Goal: Task Accomplishment & Management: Manage account settings

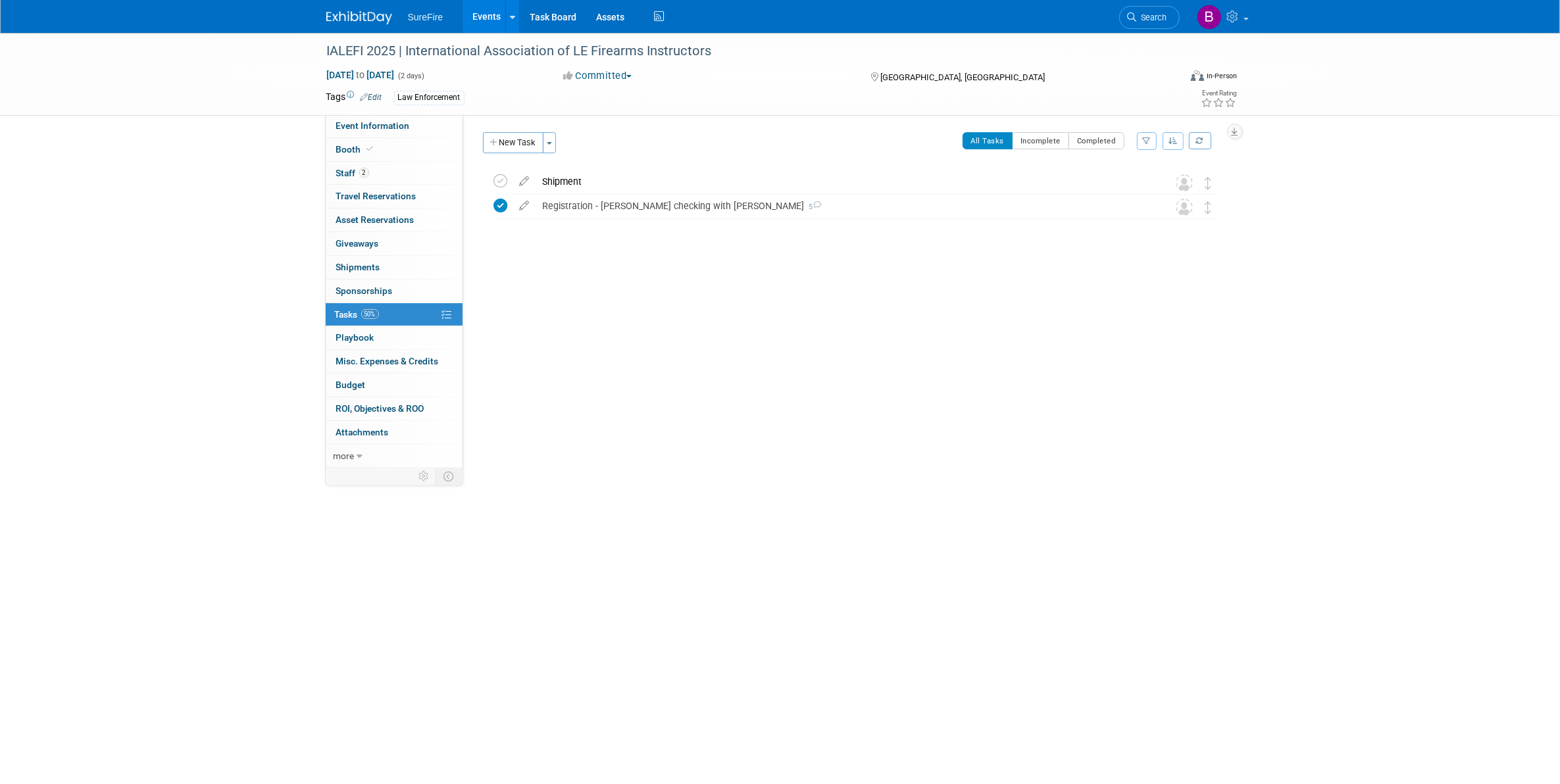
click at [253, 619] on div "IALEFI 2025 | International Association of LE Firearms Instructors Sep 14, 2025…" at bounding box center [780, 348] width 1560 height 630
click at [1094, 4] on div "SureFire Events Add Event Bulk Upload Events Shareable Event Boards Recently Vi…" at bounding box center [780, 16] width 908 height 33
click at [502, 464] on div "Event Website: Edit https://www.ialefi.com/ Event Venue Name: Sheraton North Ho…" at bounding box center [848, 292] width 771 height 356
click at [544, 178] on div "Shipment" at bounding box center [842, 181] width 613 height 22
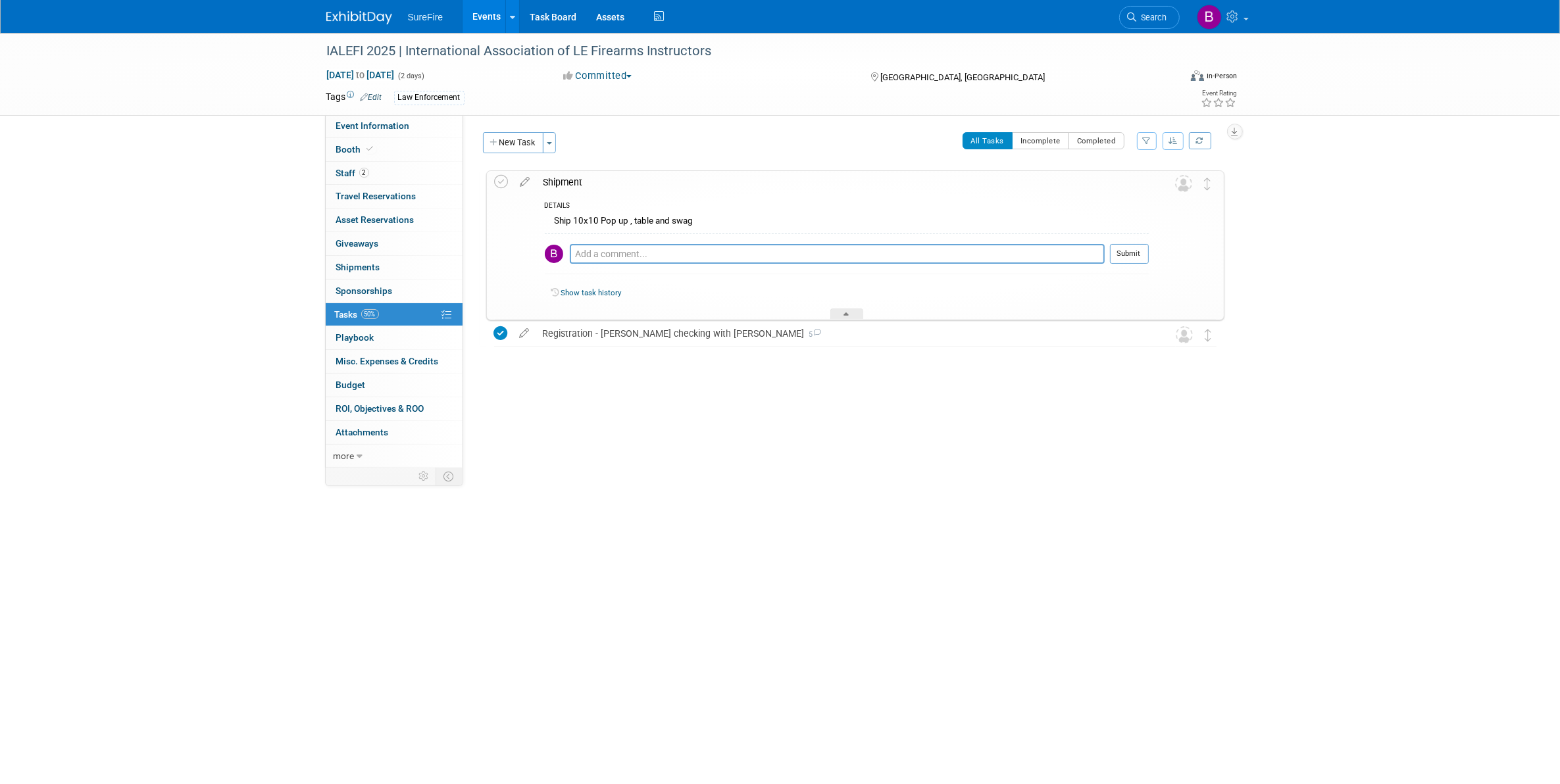
click at [485, 16] on link "Events" at bounding box center [486, 16] width 48 height 33
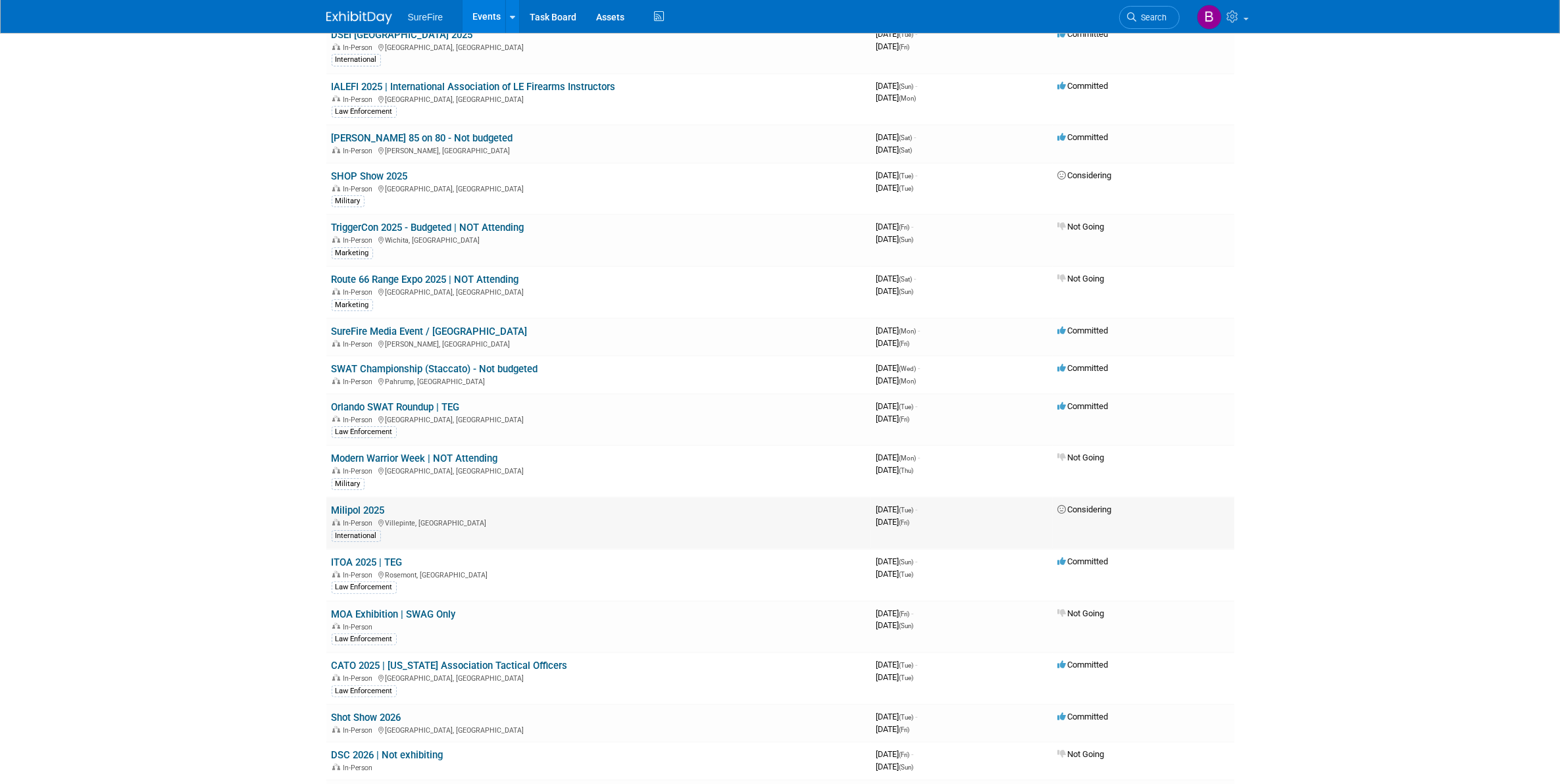
scroll to position [246, 0]
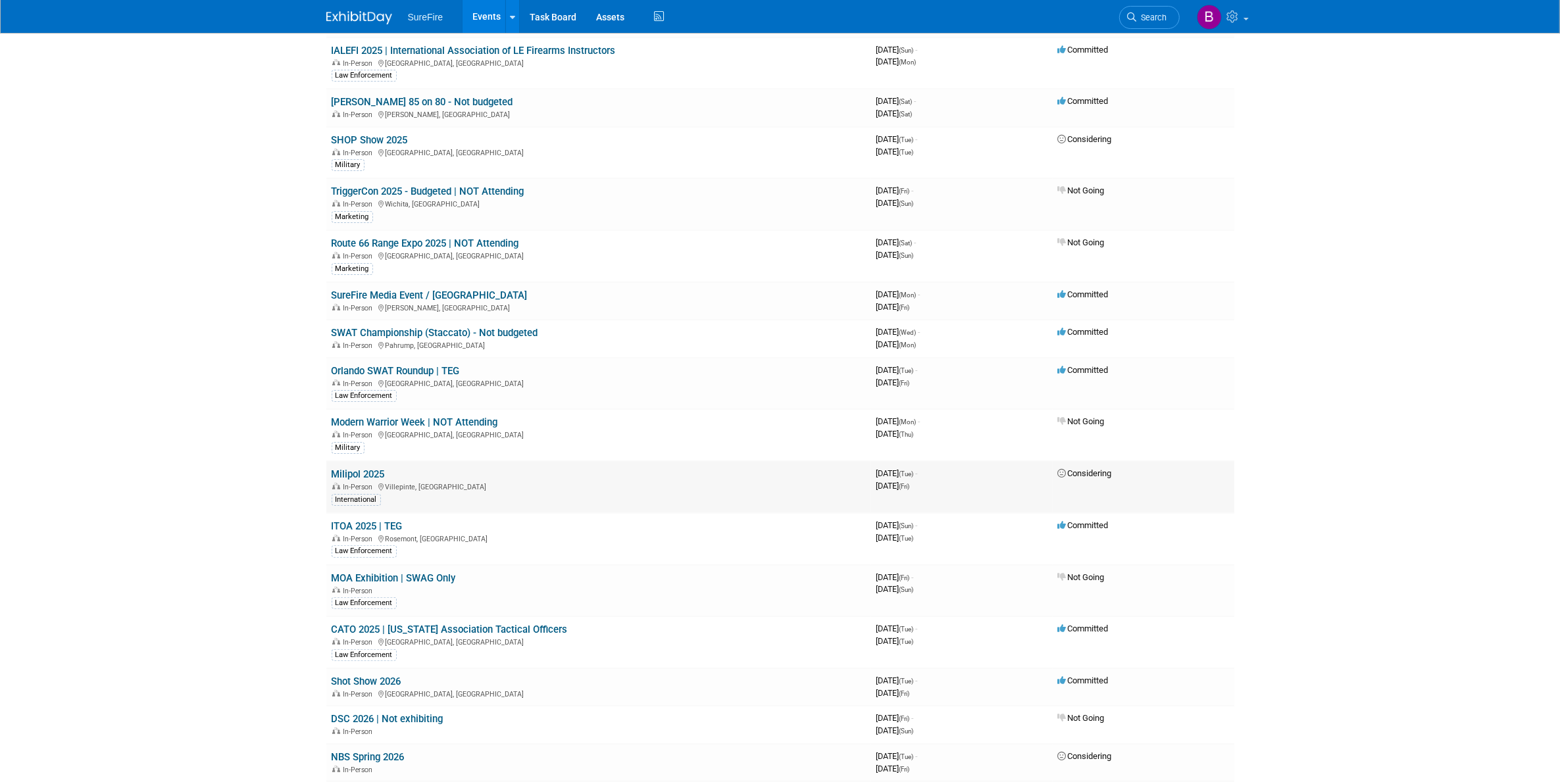
click at [376, 468] on link "Milipol 2025" at bounding box center [358, 474] width 53 height 12
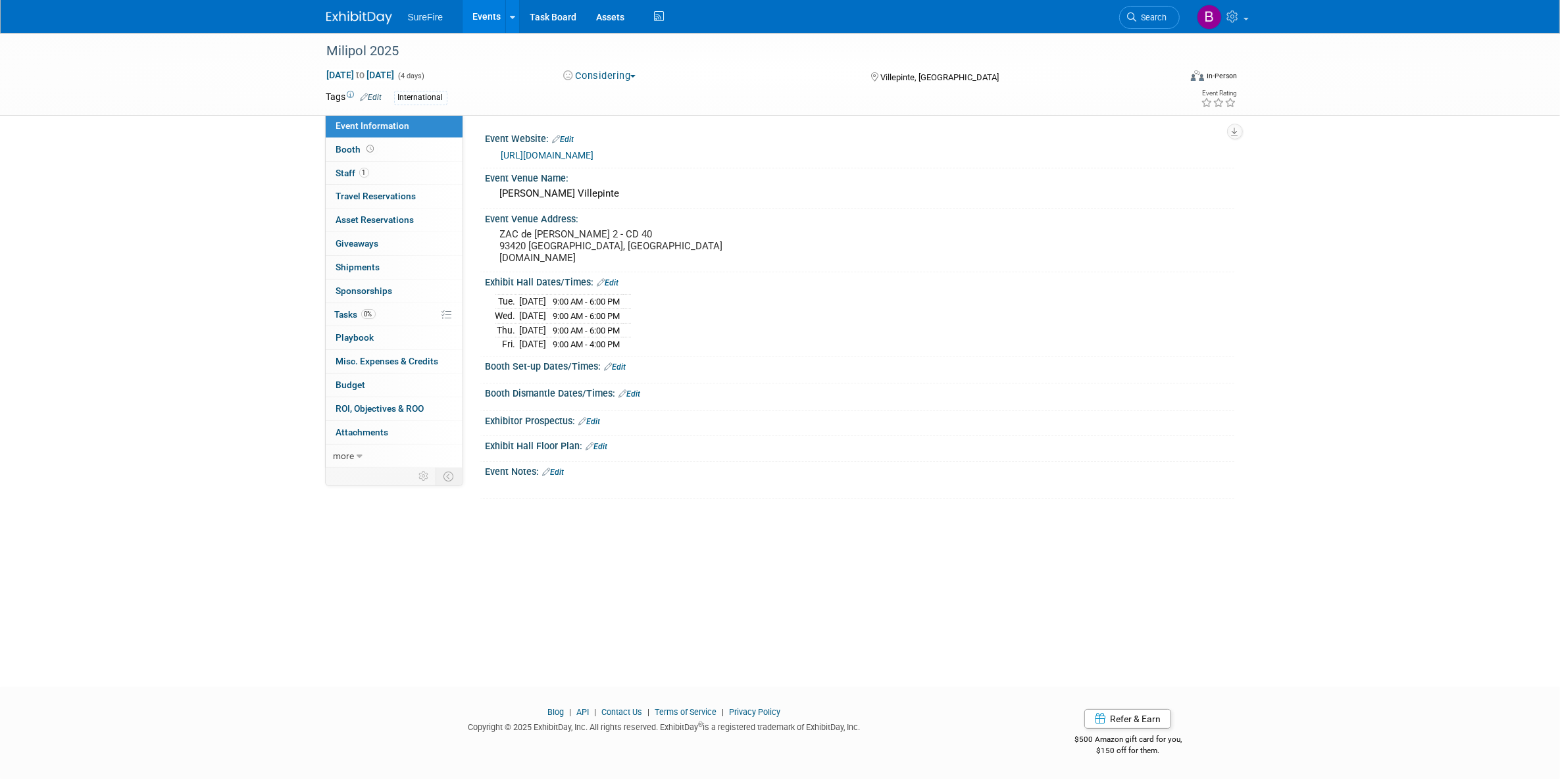
click at [597, 74] on button "Considering" at bounding box center [599, 76] width 82 height 14
click at [618, 97] on link "Committed" at bounding box center [611, 97] width 104 height 18
click at [492, 14] on link "Events" at bounding box center [486, 16] width 48 height 33
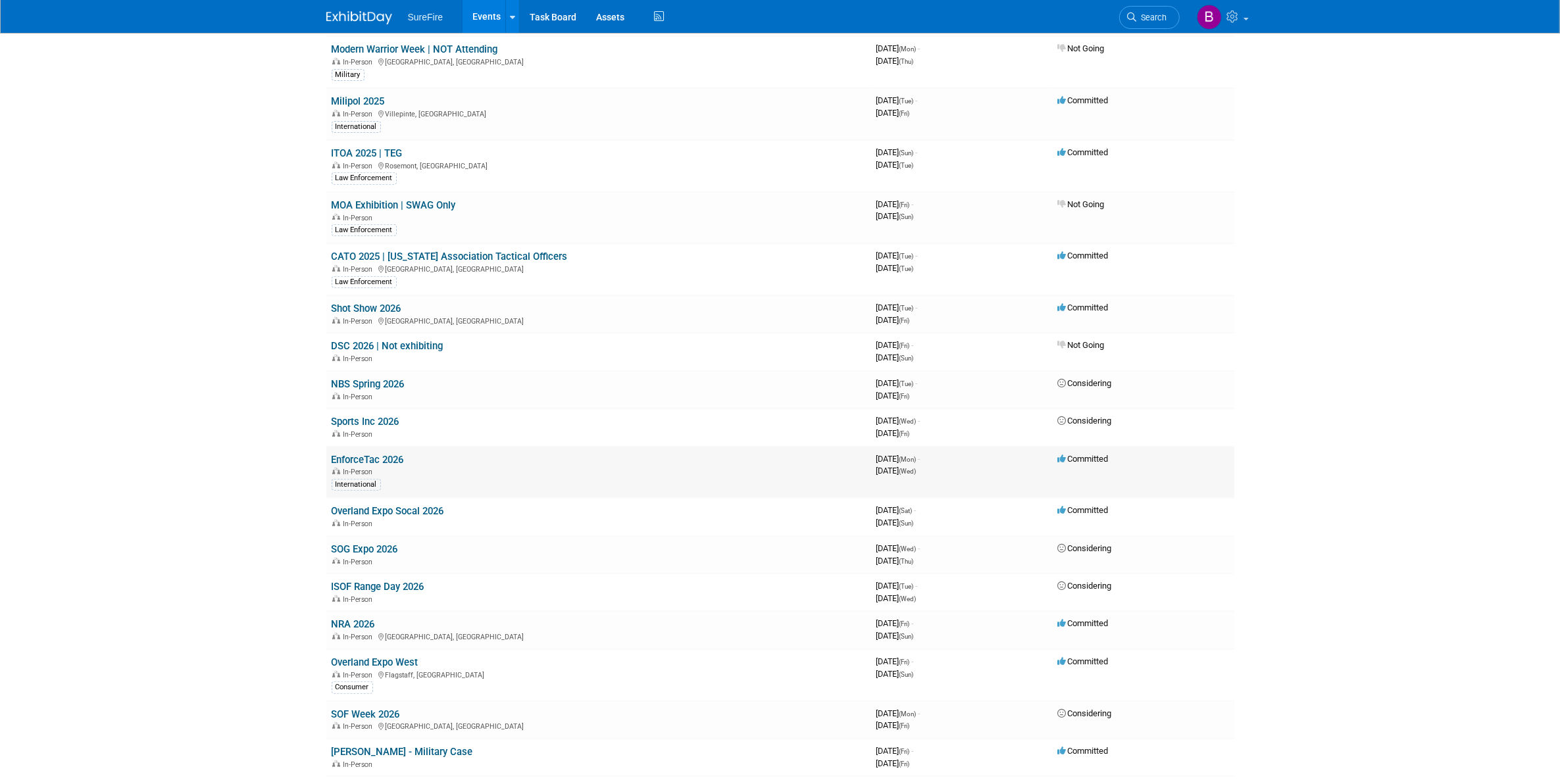
scroll to position [657, 0]
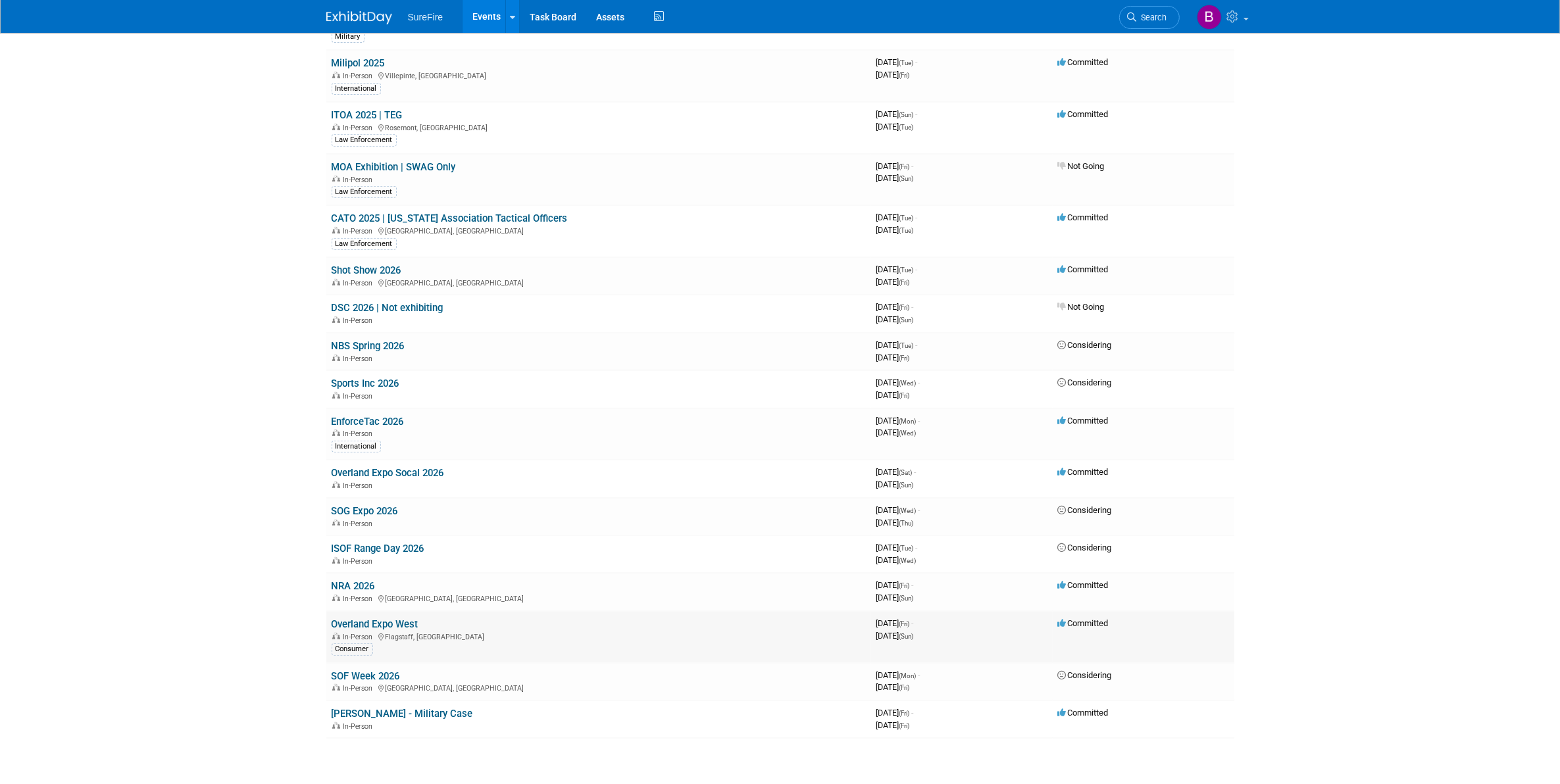
click at [413, 618] on link "Overland Expo West" at bounding box center [375, 623] width 87 height 12
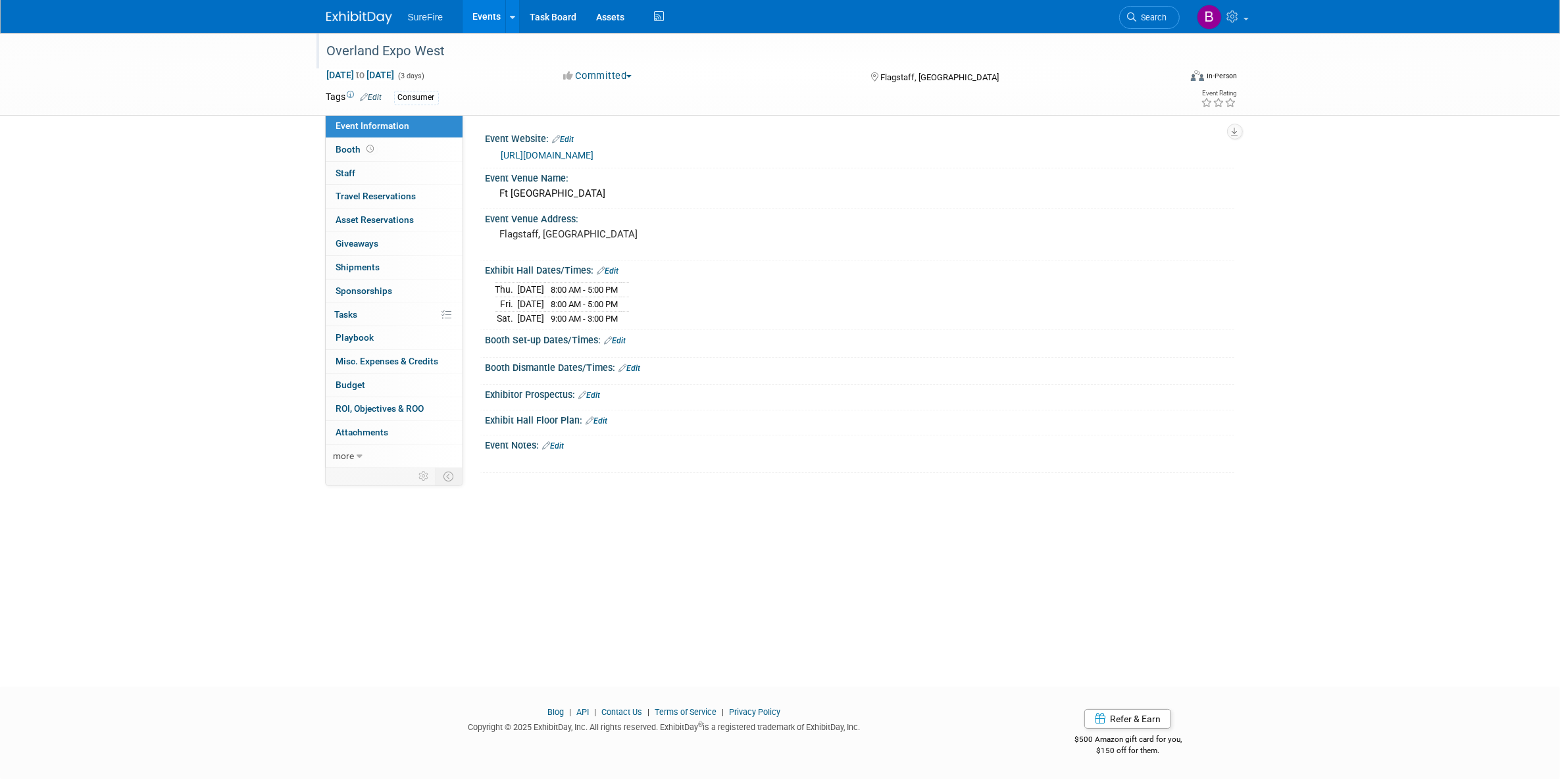
click at [462, 54] on div "Overland Expo West" at bounding box center [741, 51] width 838 height 24
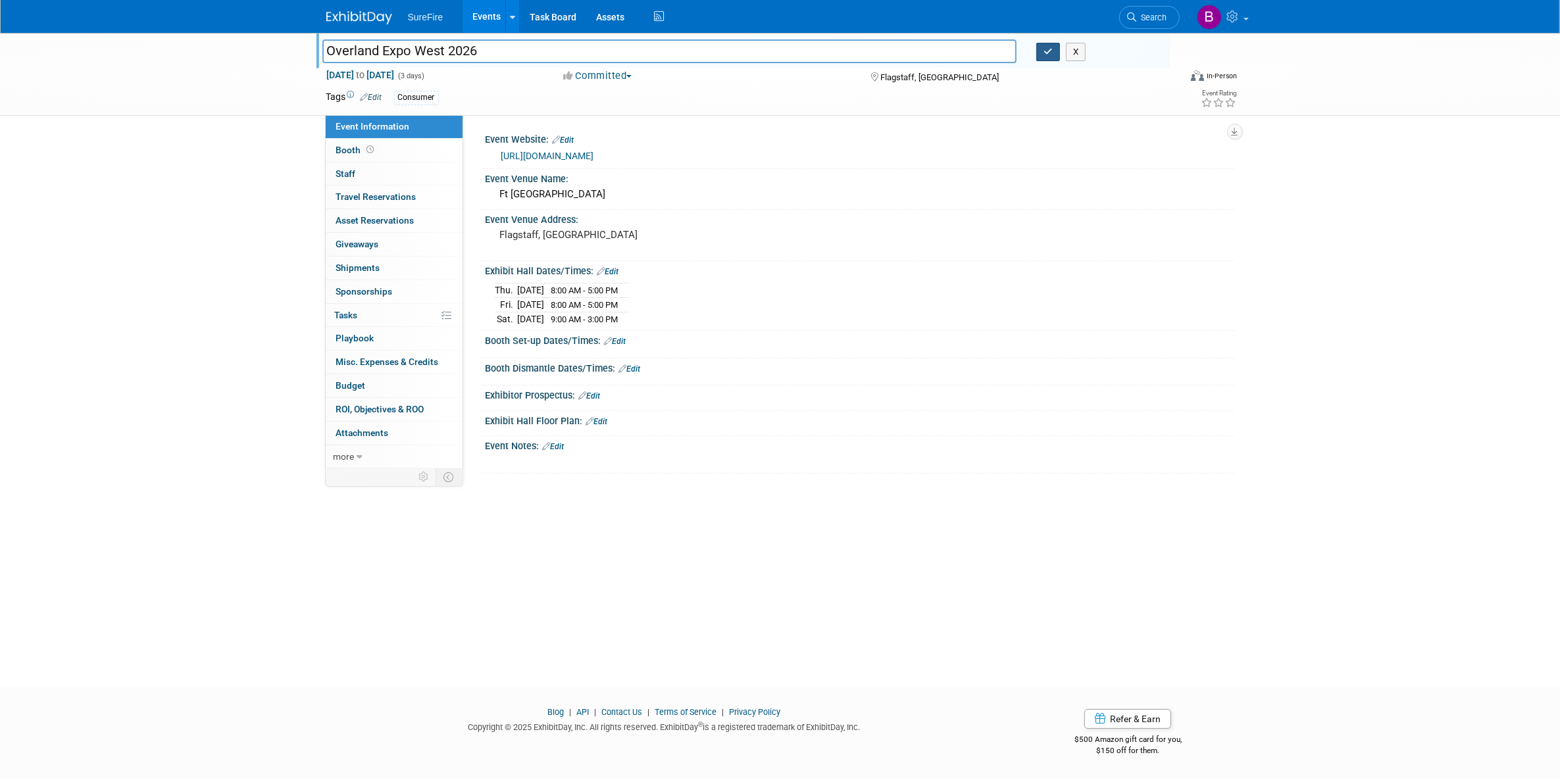
type input "Overland Expo West 2026"
click at [1053, 48] on button "button" at bounding box center [1048, 52] width 24 height 18
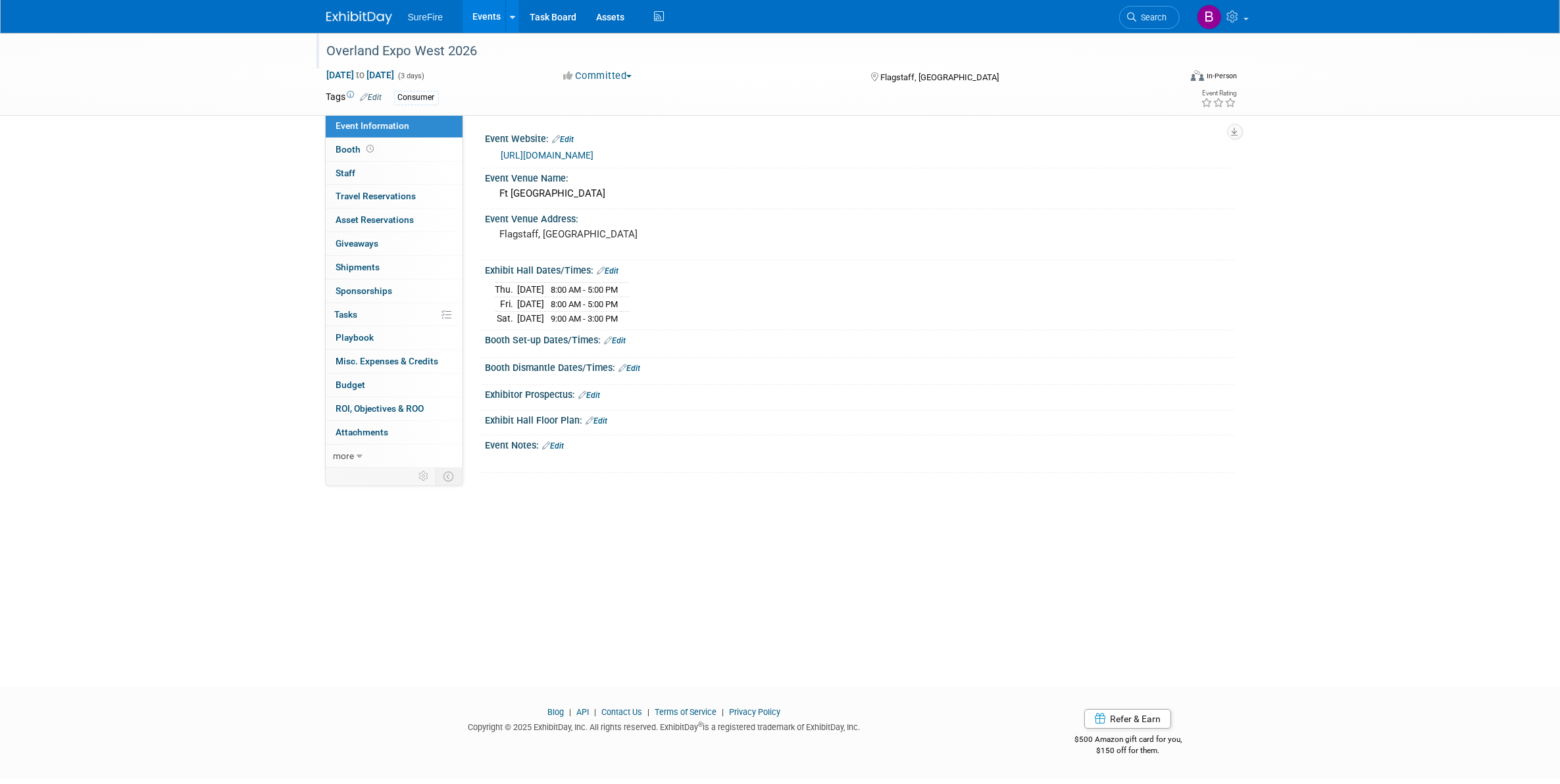
click at [487, 14] on link "Events" at bounding box center [486, 16] width 48 height 33
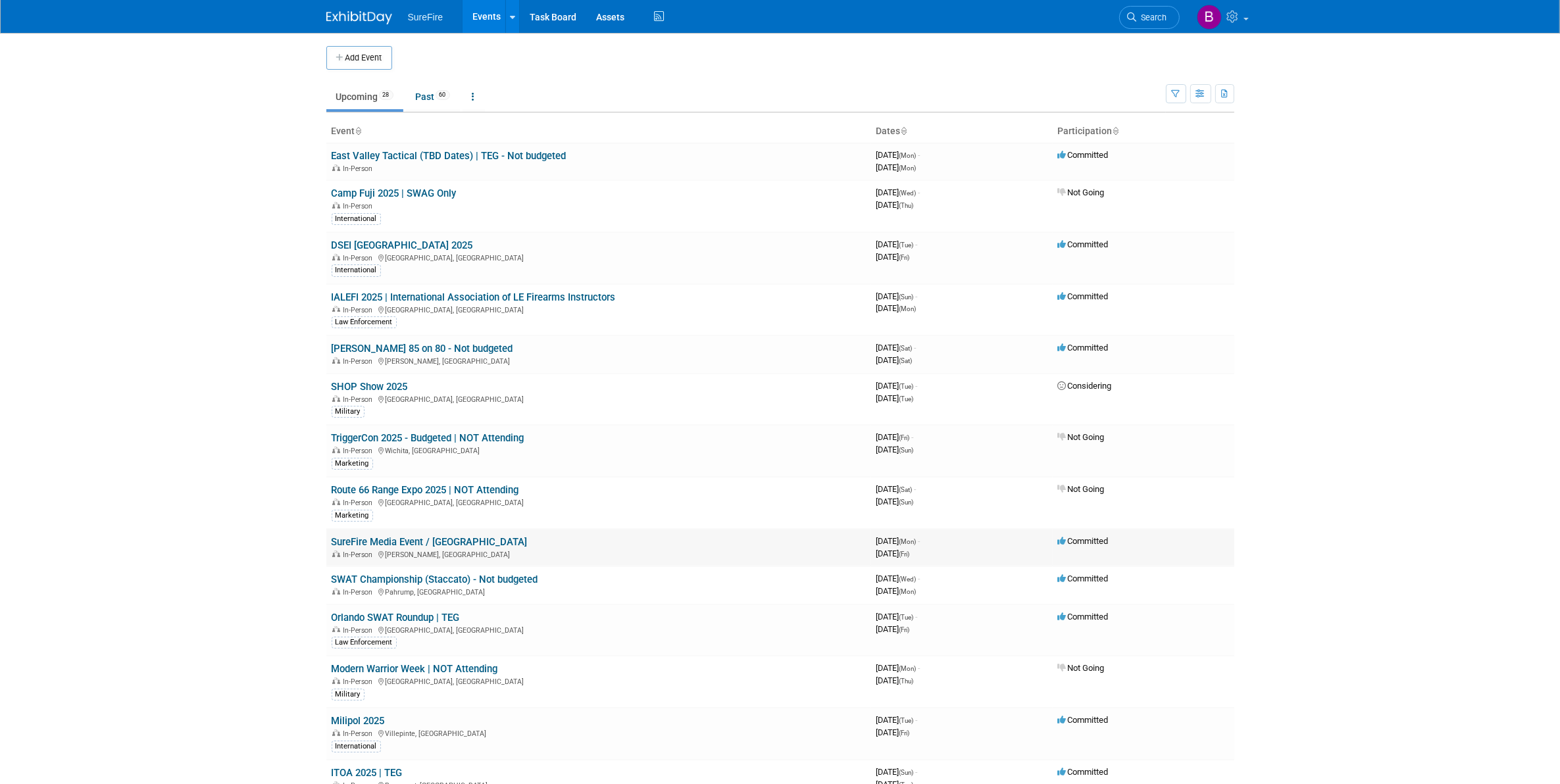
click at [349, 541] on link "SureFire Media Event / [GEOGRAPHIC_DATA]" at bounding box center [430, 541] width 196 height 12
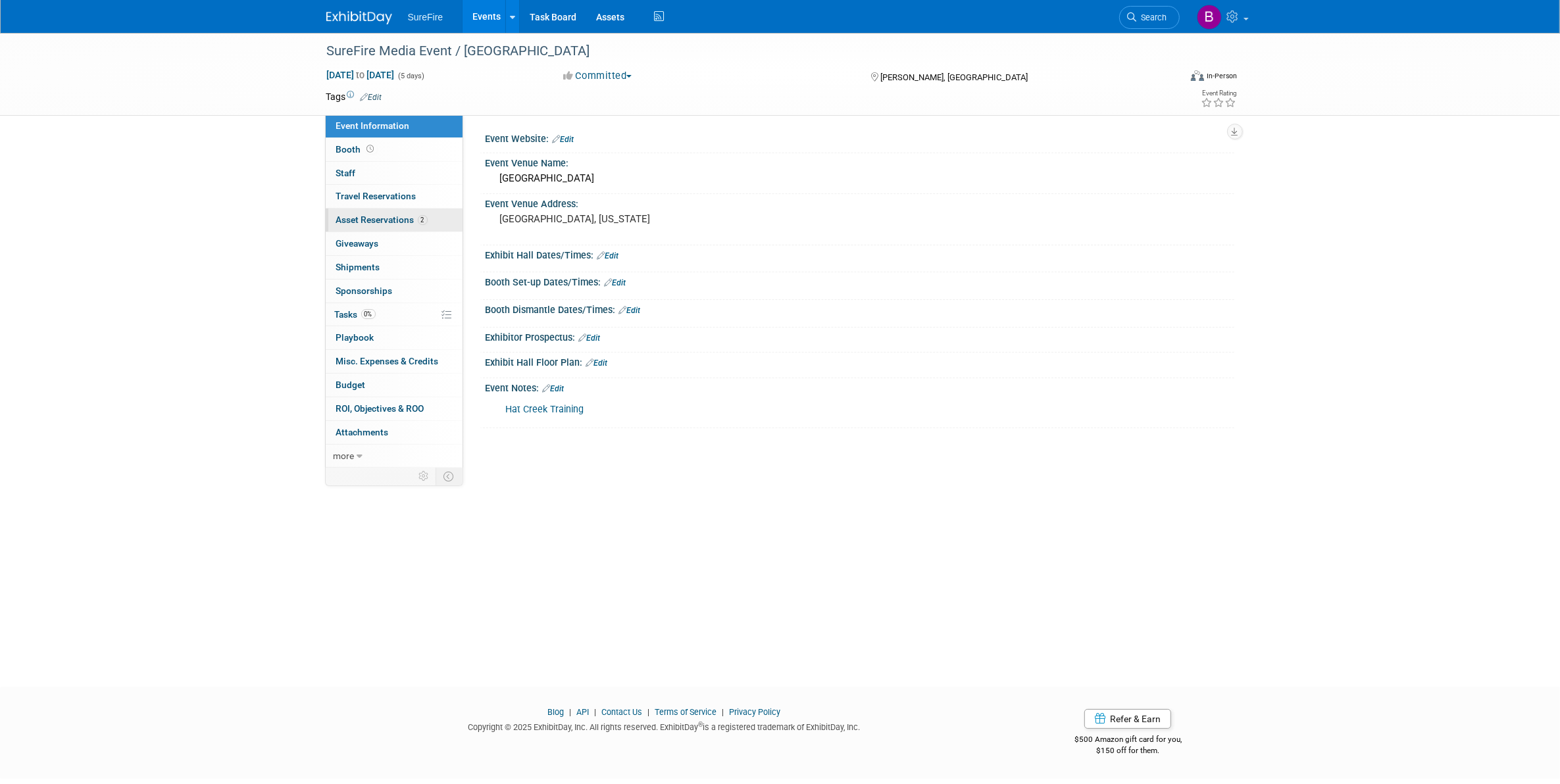
click at [401, 223] on span "Asset Reservations 2" at bounding box center [382, 219] width 91 height 10
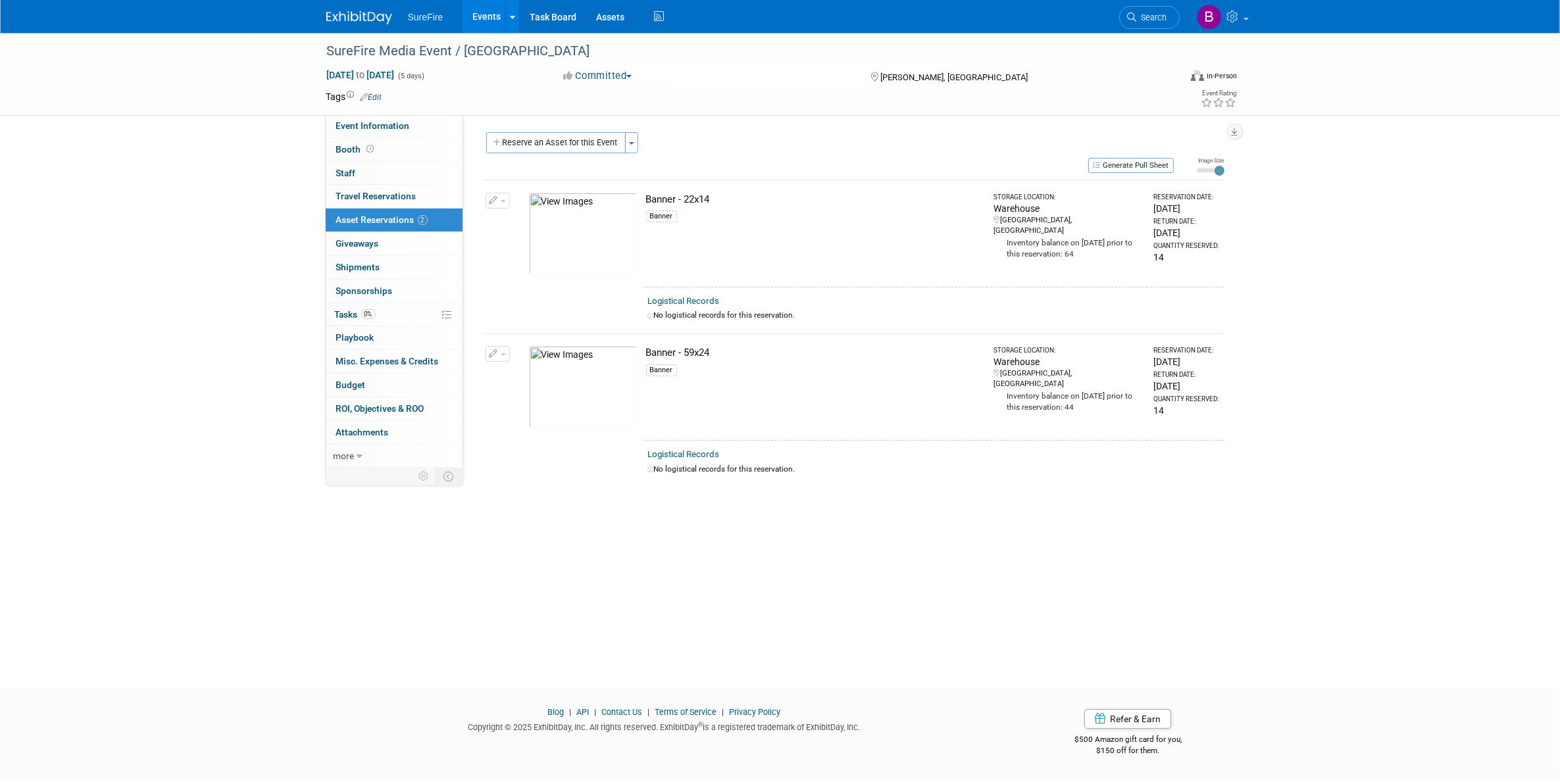
click at [188, 240] on div "SureFire Media Event / Hat Creek Oct 20, 2025 to Oct 24, 2025 (5 days) Oct 20, …" at bounding box center [780, 348] width 1560 height 630
click at [492, 17] on link "Events" at bounding box center [486, 16] width 48 height 33
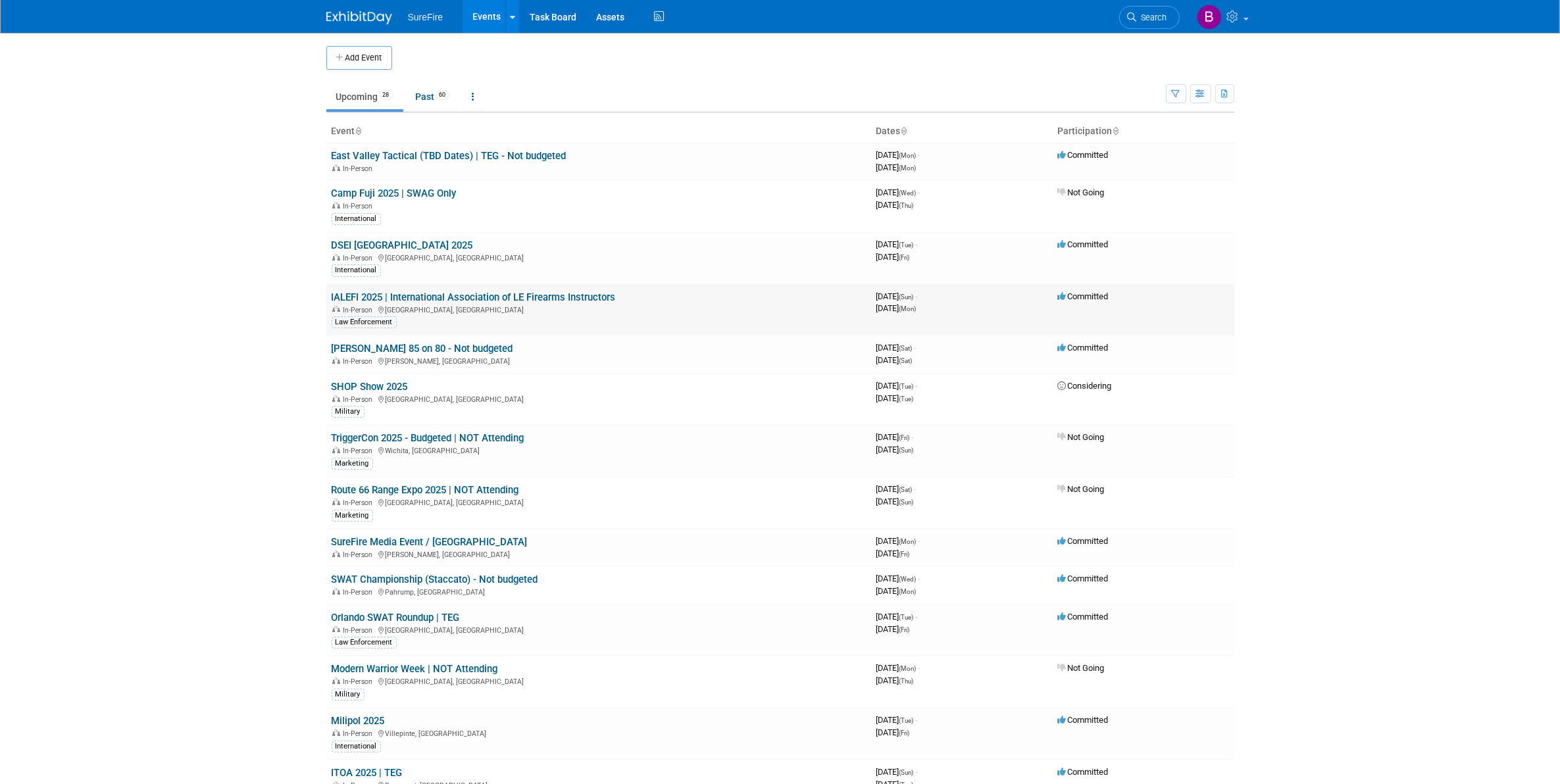
click at [370, 291] on link "IALEFI 2025 | International Association of LE Firearms Instructors" at bounding box center [473, 297] width 284 height 12
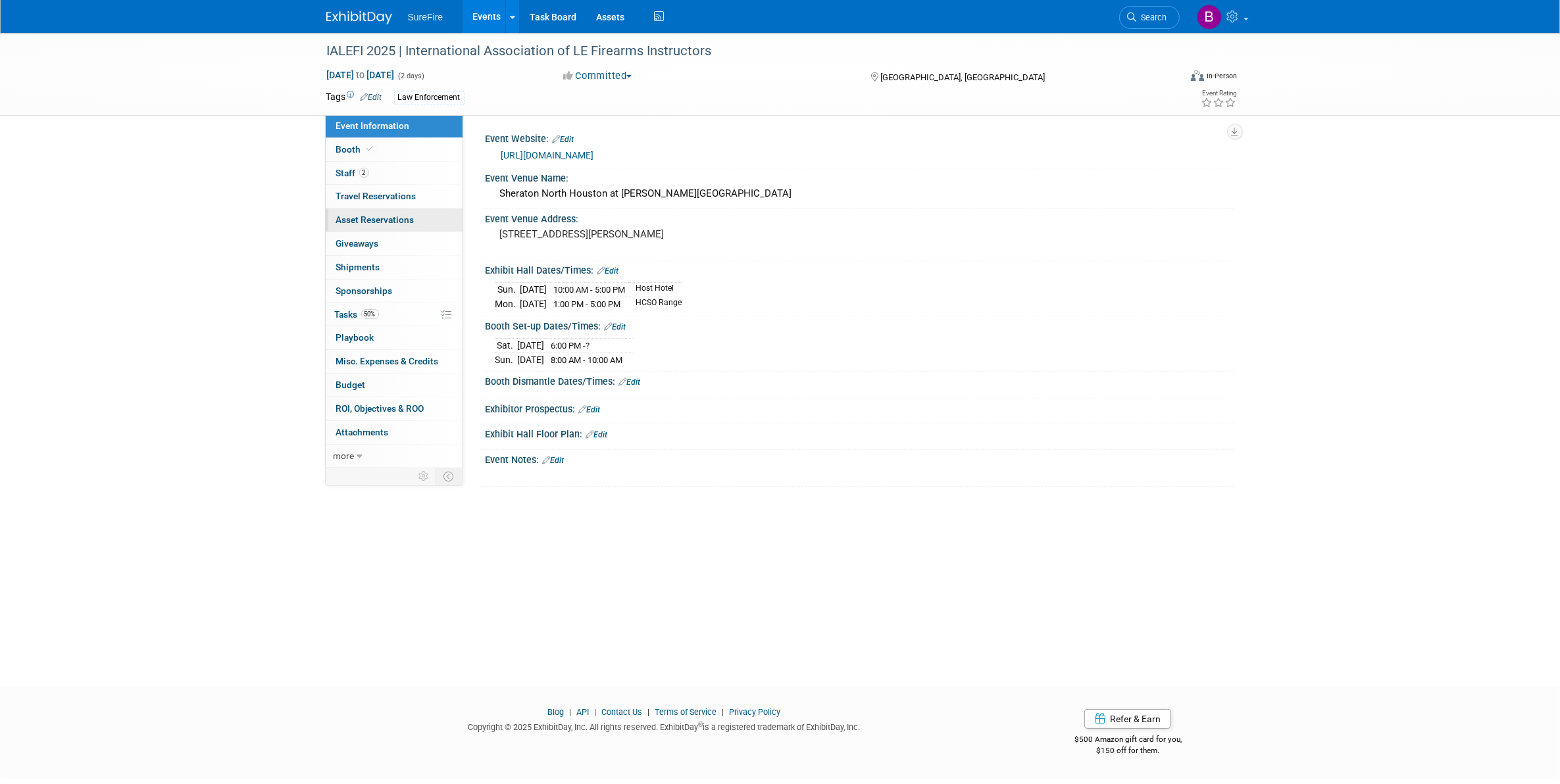
click at [372, 221] on span "Asset Reservations 0" at bounding box center [375, 219] width 78 height 10
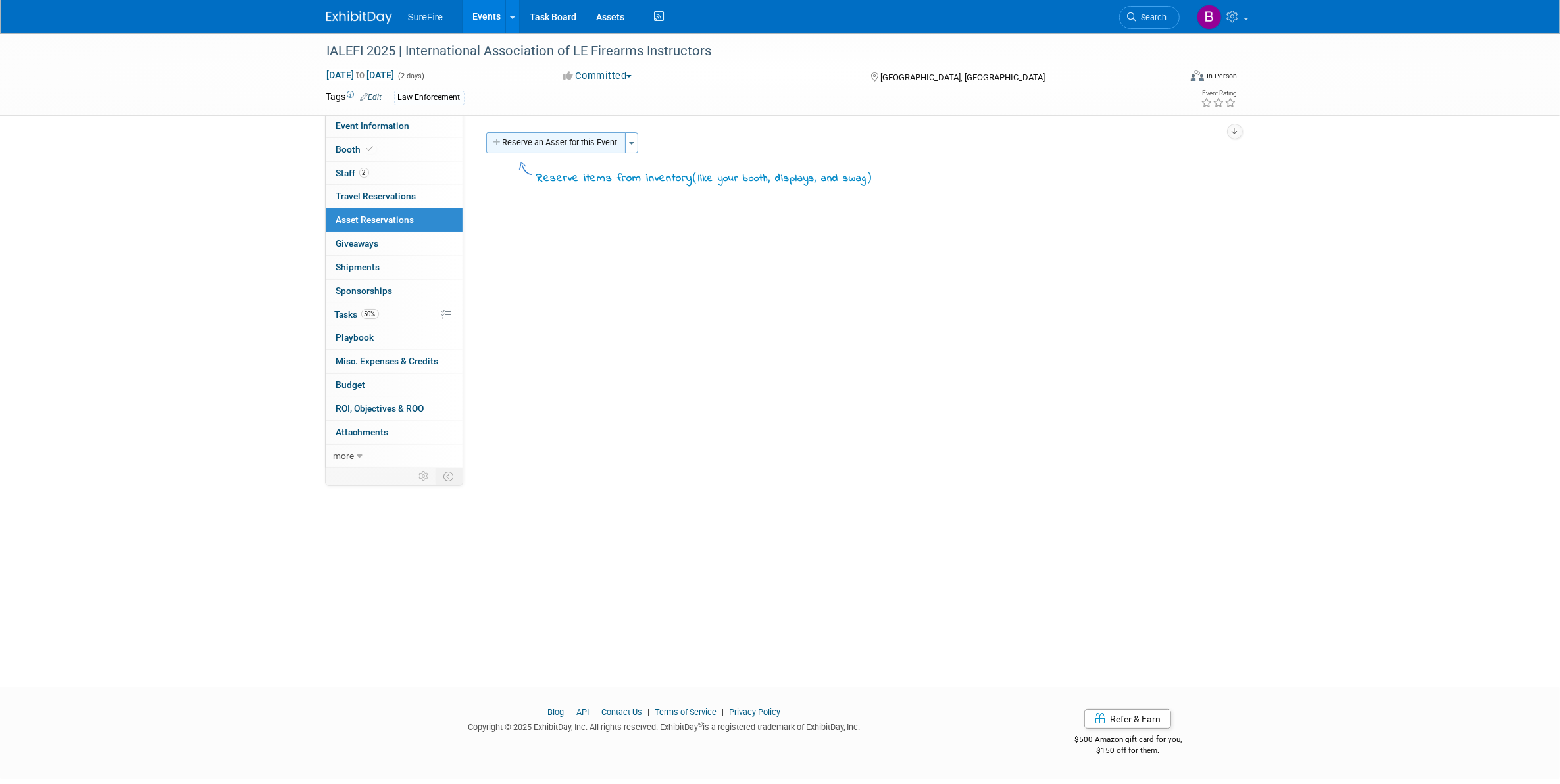
click at [535, 148] on button "Reserve an Asset for this Event" at bounding box center [556, 142] width 140 height 21
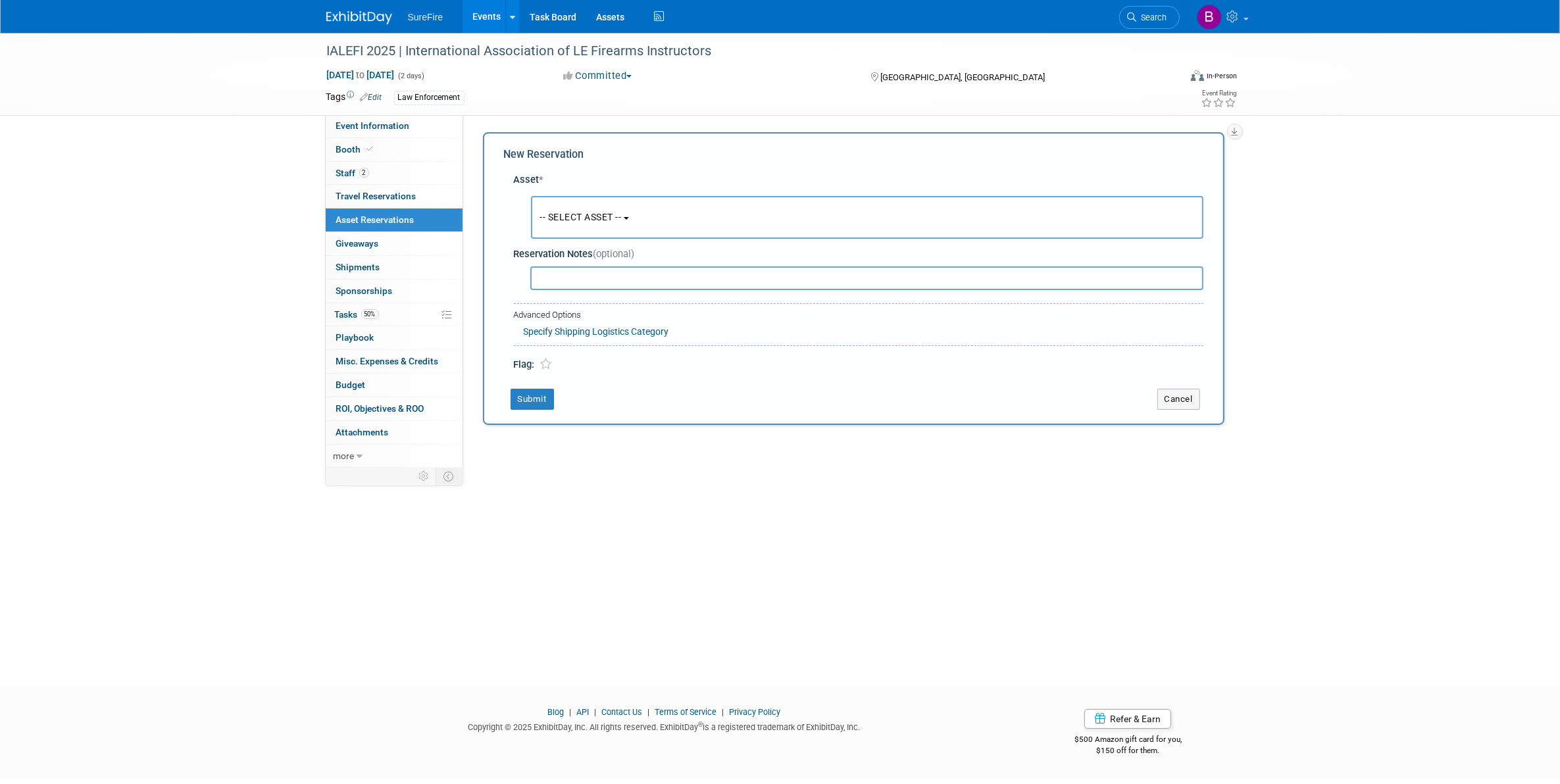
click at [615, 196] on button "-- SELECT ASSET --" at bounding box center [867, 217] width 672 height 43
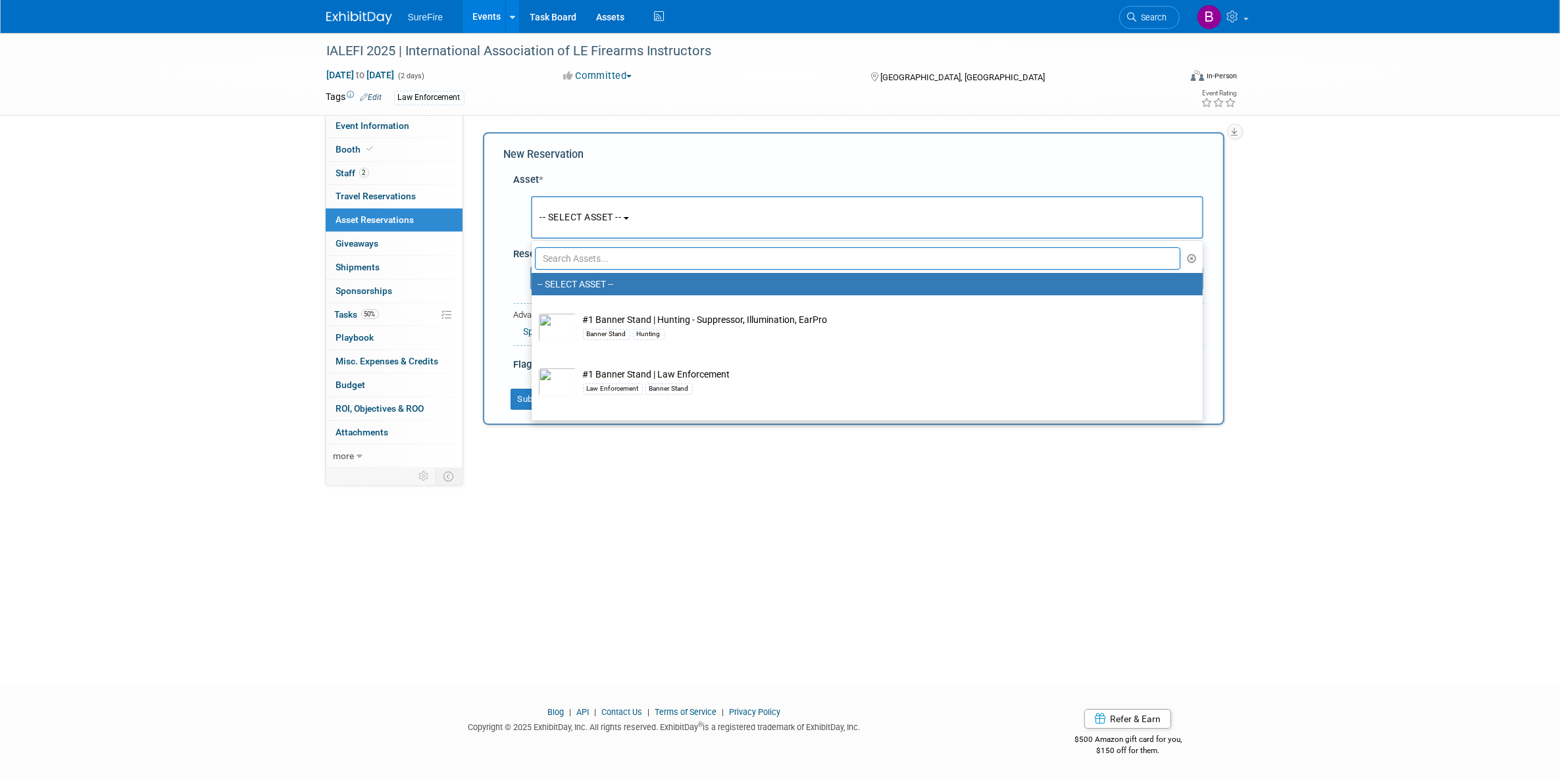
click at [616, 261] on input "text" at bounding box center [857, 258] width 646 height 22
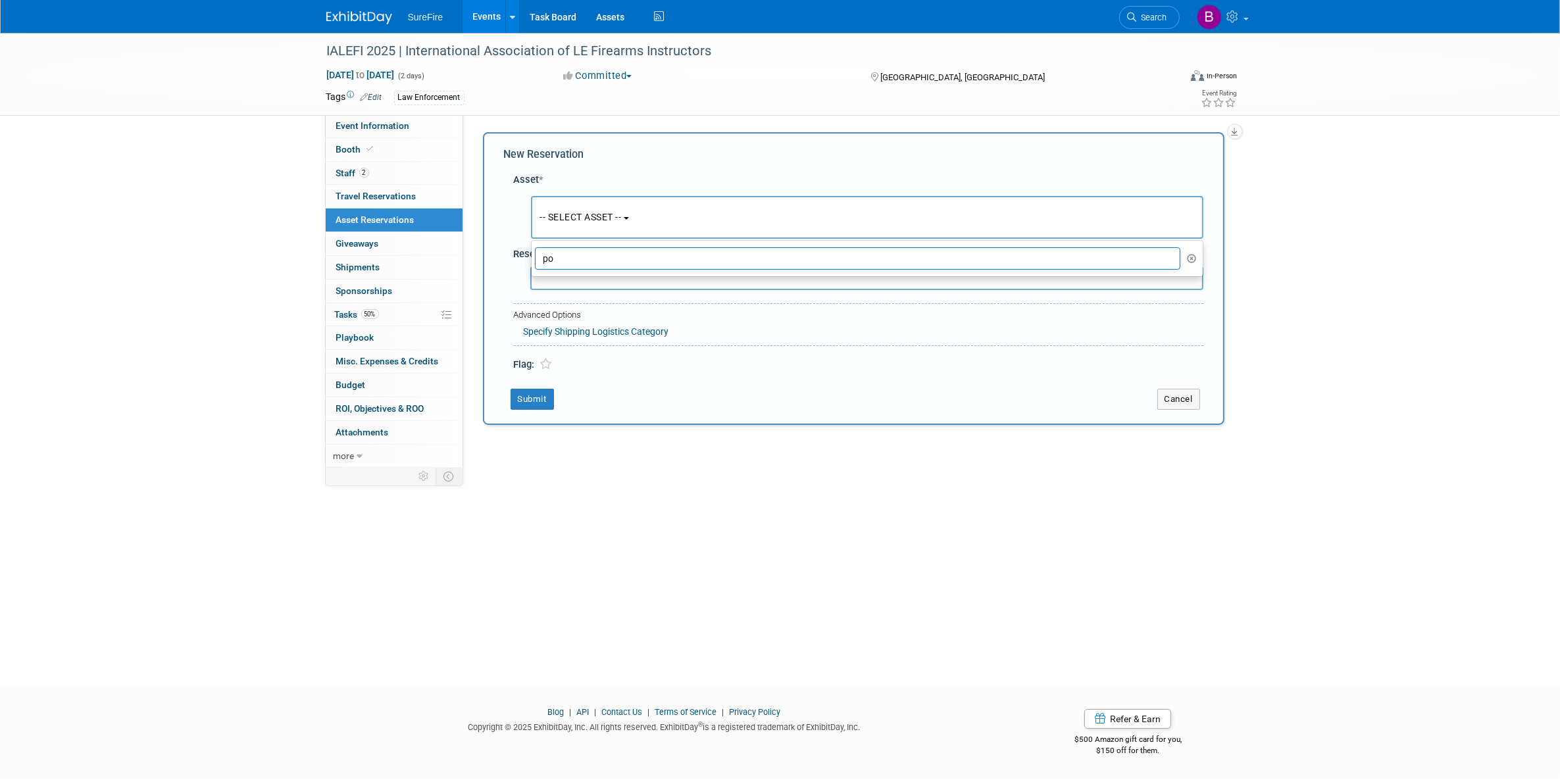
type input "p"
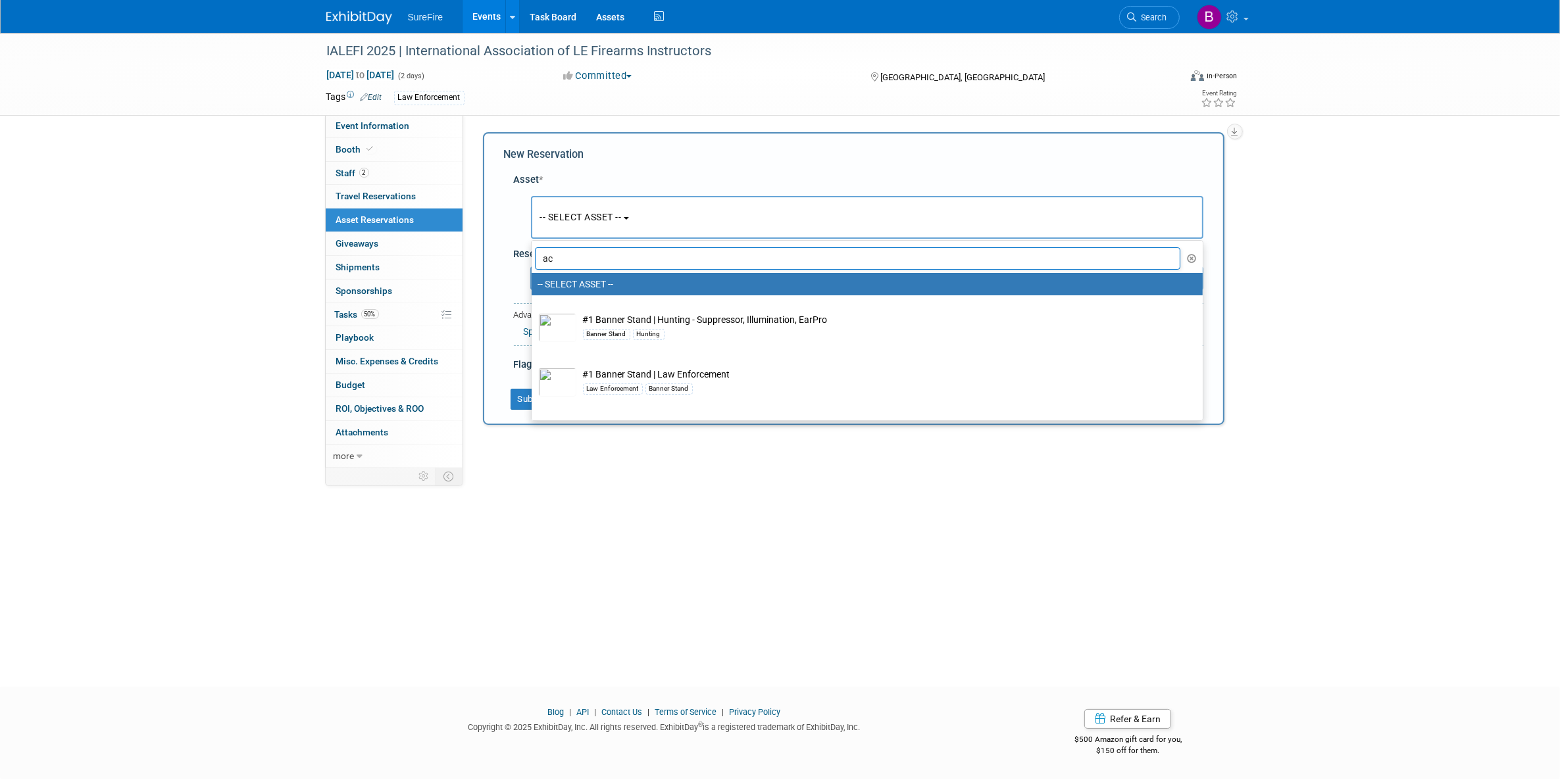
type input "a"
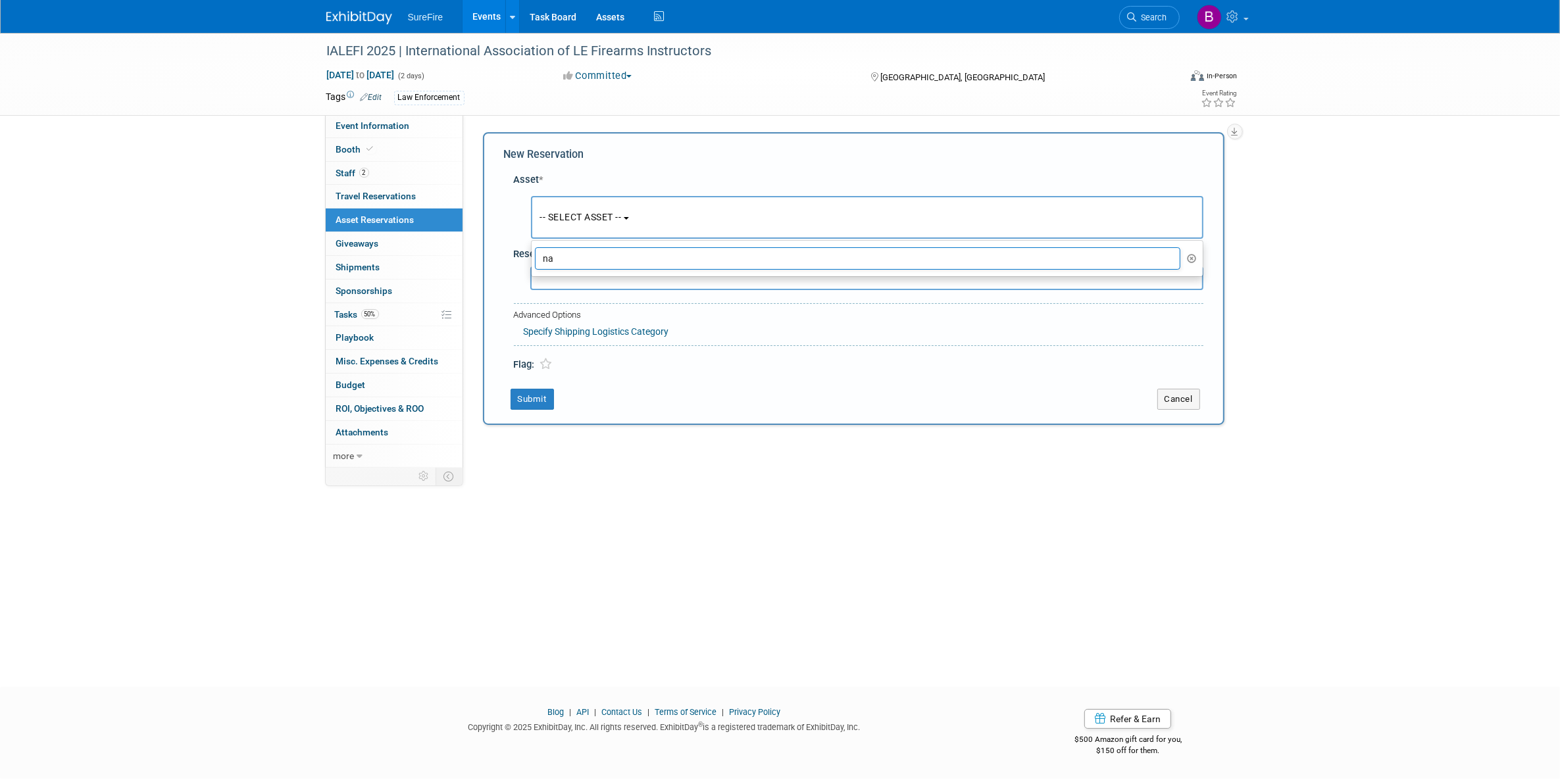
type input "n"
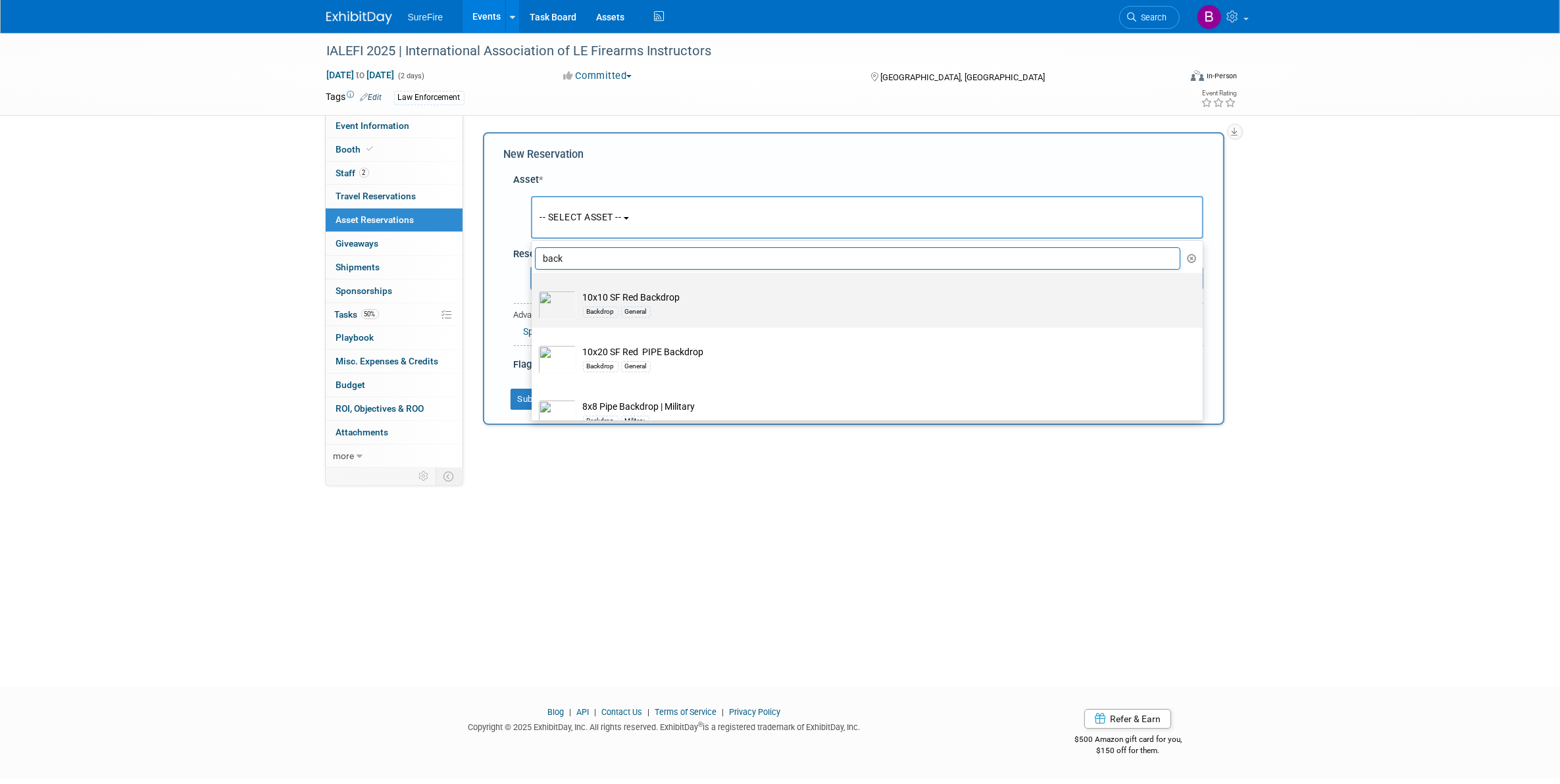
type input "back"
click at [618, 287] on label "10x10 SF Red Backdrop Backdrop General" at bounding box center [863, 300] width 652 height 49
click at [534, 287] on input "10x10 SF Red Backdrop Backdrop General" at bounding box center [529, 284] width 9 height 9
select select "10722292"
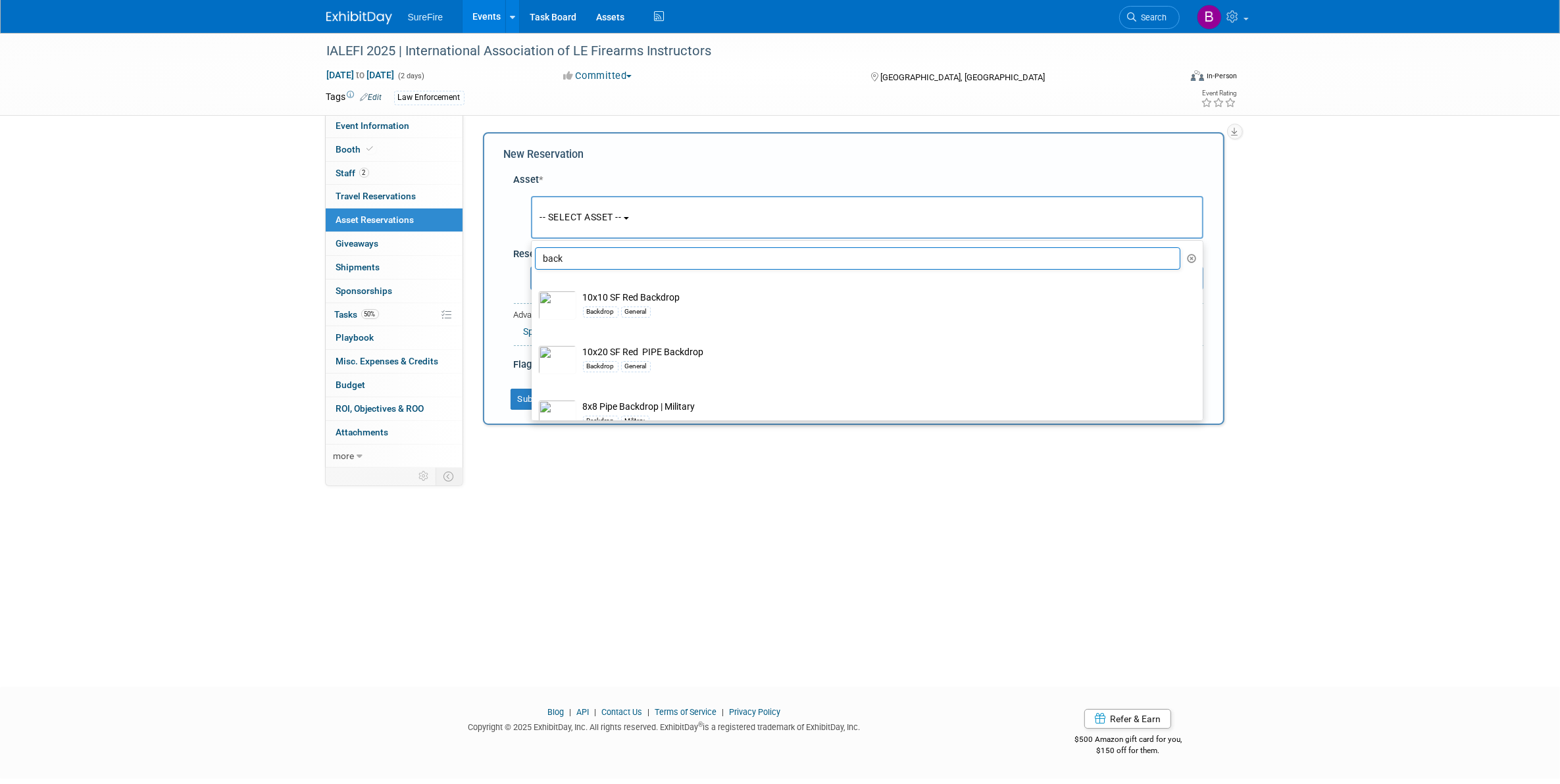
select select "8"
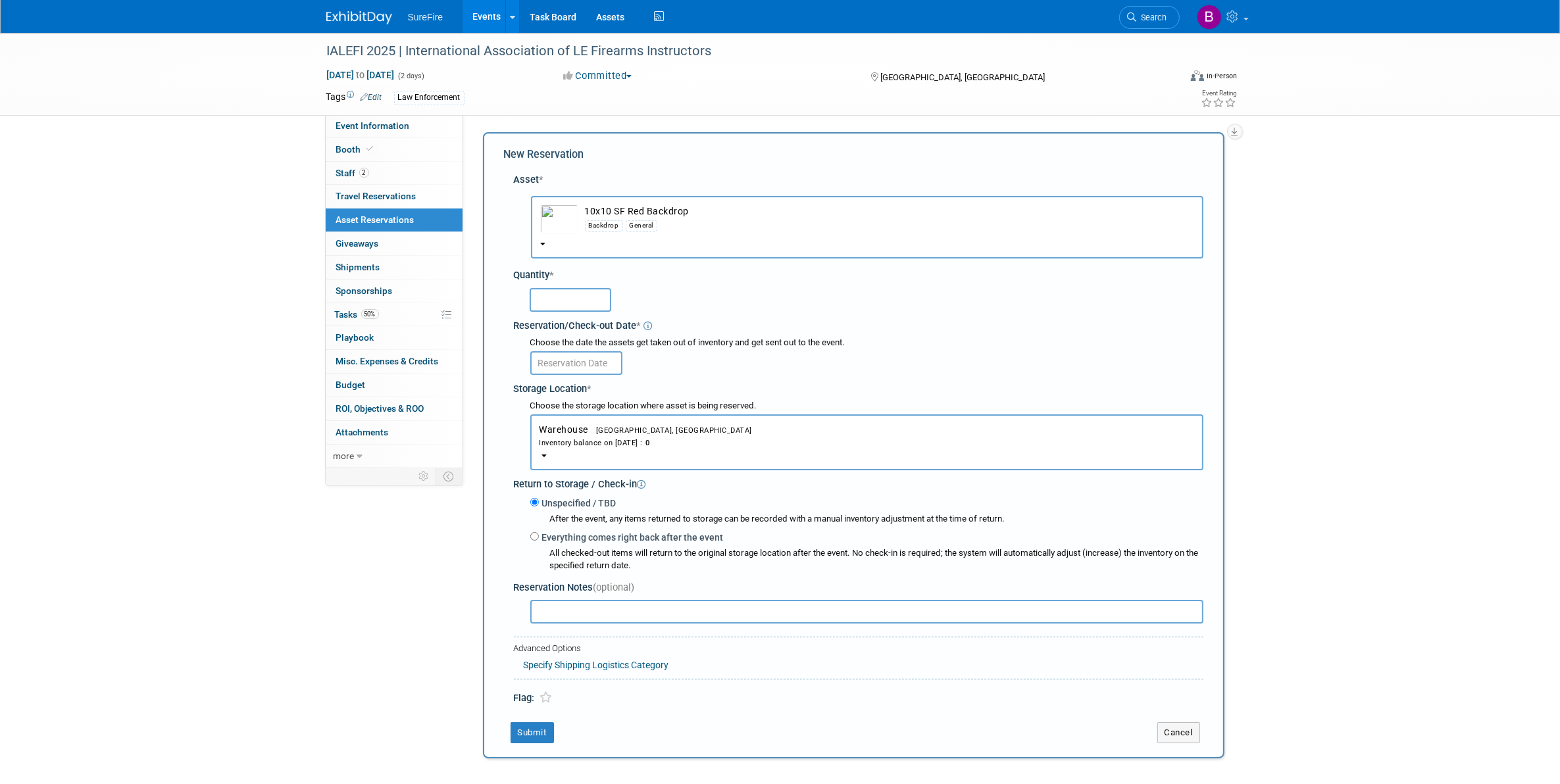
click at [571, 306] on input "text" at bounding box center [571, 299] width 82 height 24
type input "1"
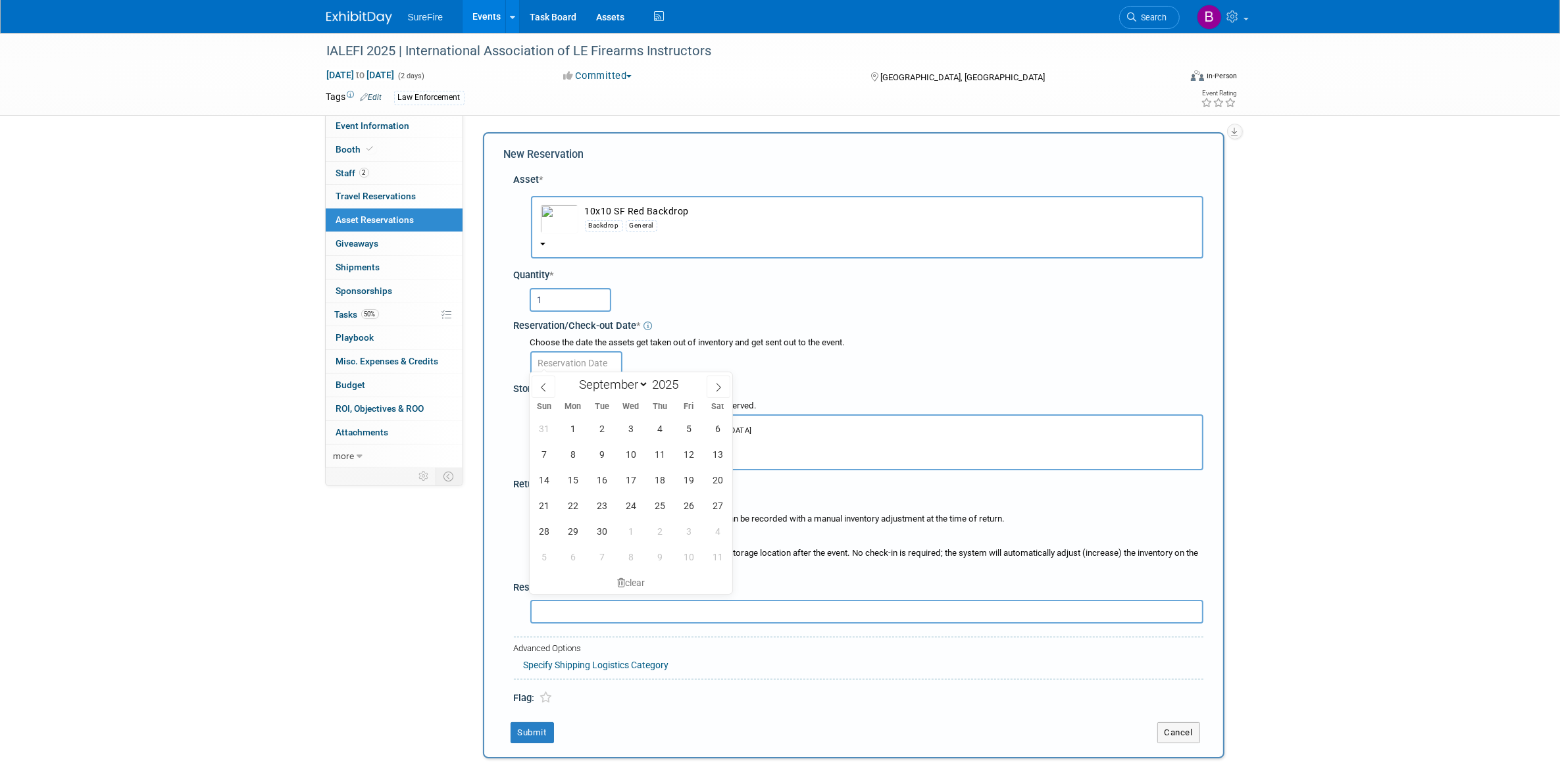
click at [574, 359] on input "text" at bounding box center [576, 363] width 92 height 24
click at [601, 435] on span "2" at bounding box center [602, 429] width 26 height 26
type input "Sep 2, 2025"
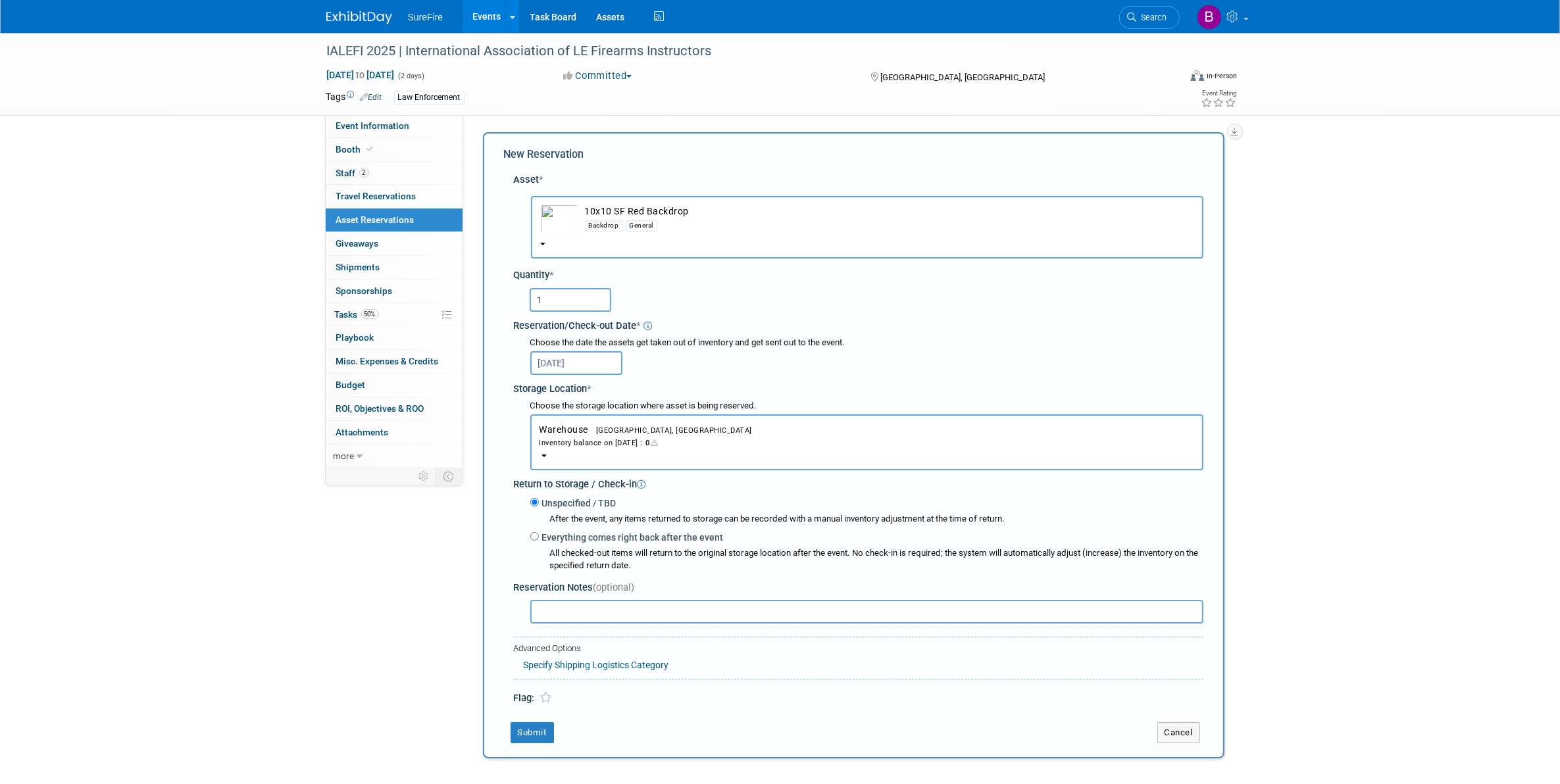
click at [594, 537] on label "Everything comes right back after the event" at bounding box center [631, 537] width 185 height 13
click at [539, 537] on input "Everything comes right back after the event" at bounding box center [535, 536] width 9 height 9
radio input "true"
select select "8"
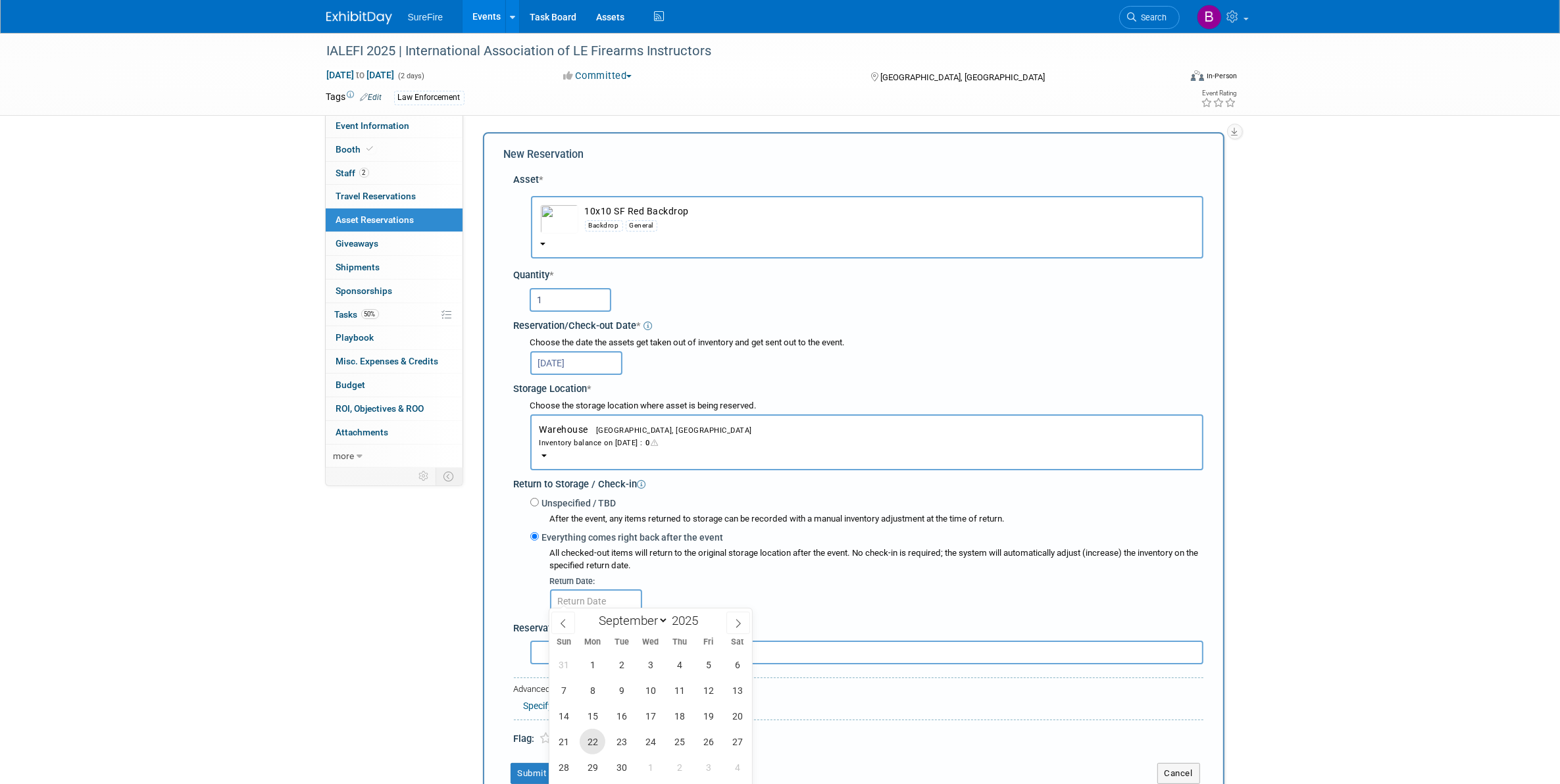
click at [594, 734] on span "22" at bounding box center [592, 742] width 26 height 26
type input "Sep 22, 2025"
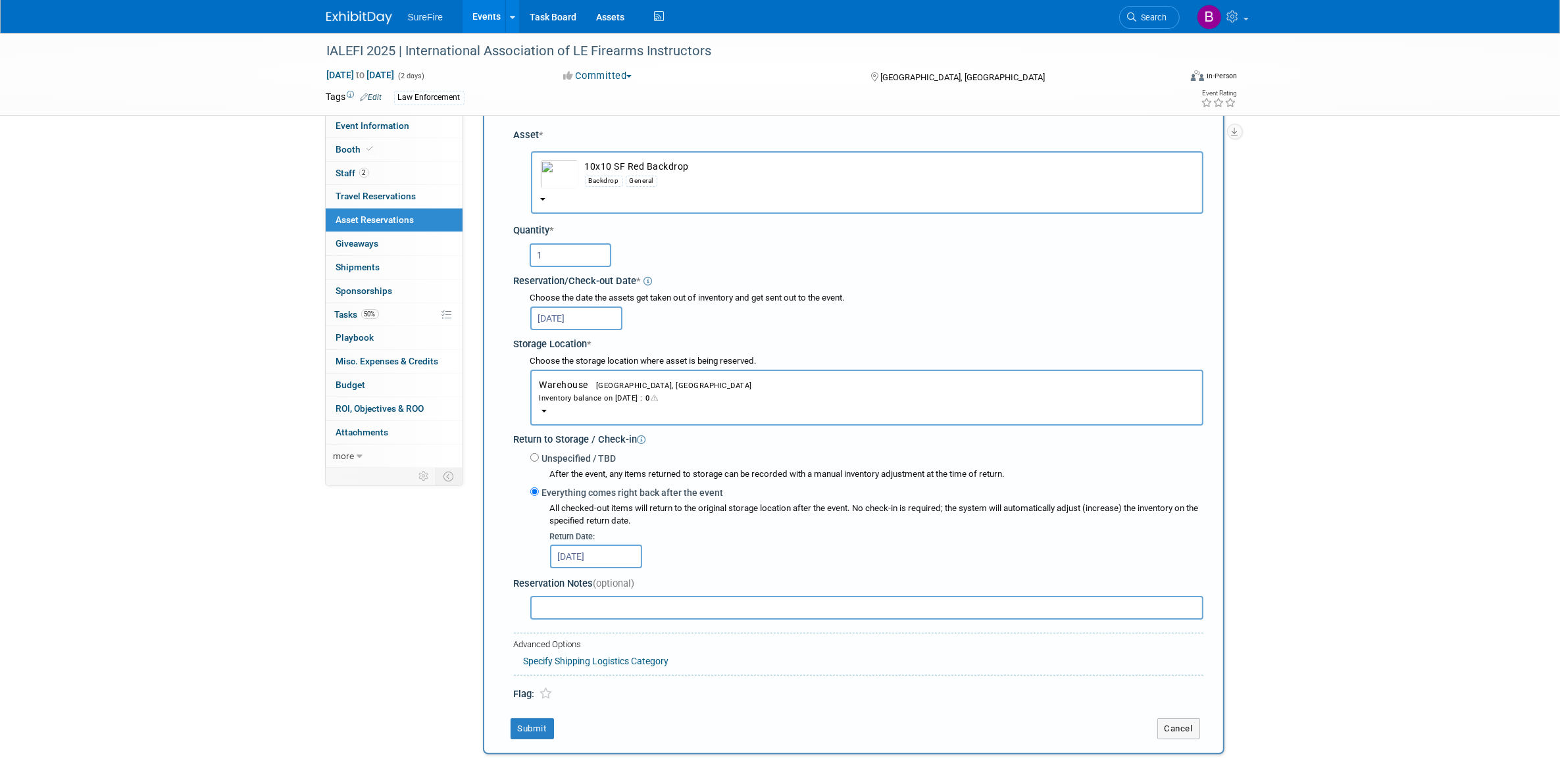
scroll to position [82, 0]
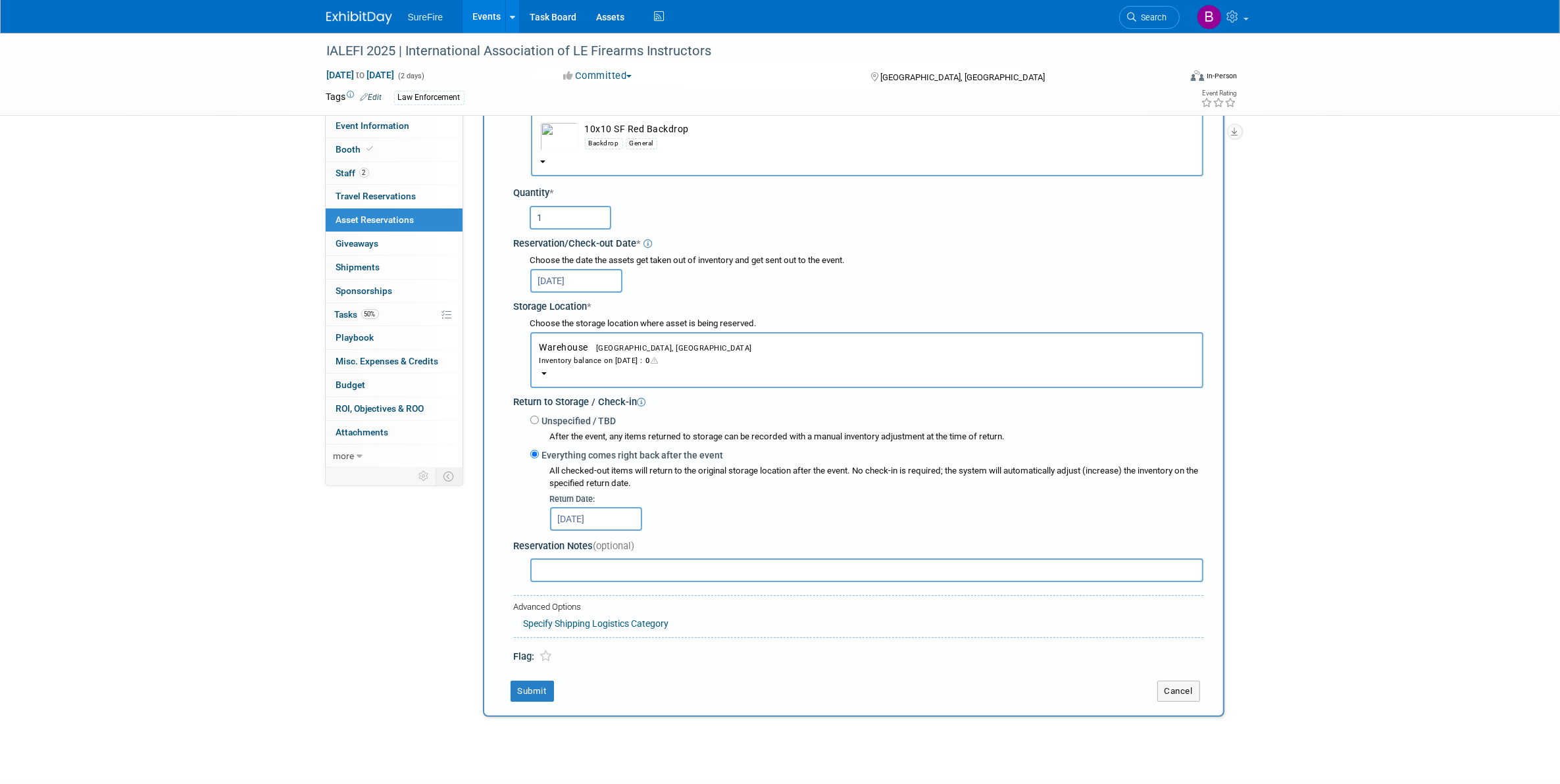
click at [554, 693] on td "Submit" at bounding box center [821, 691] width 633 height 21
click at [541, 681] on button "Submit" at bounding box center [532, 691] width 44 height 21
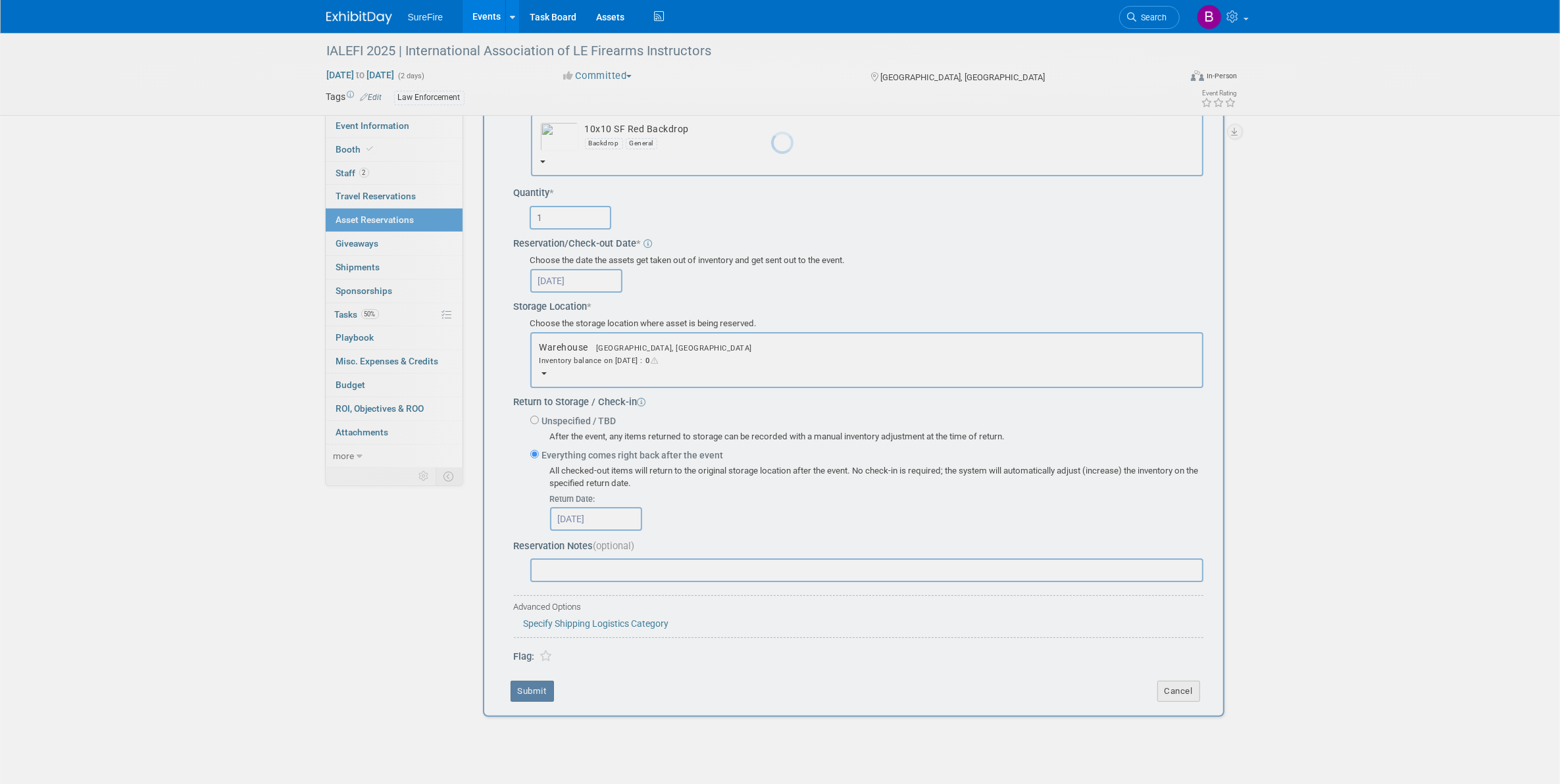
scroll to position [0, 0]
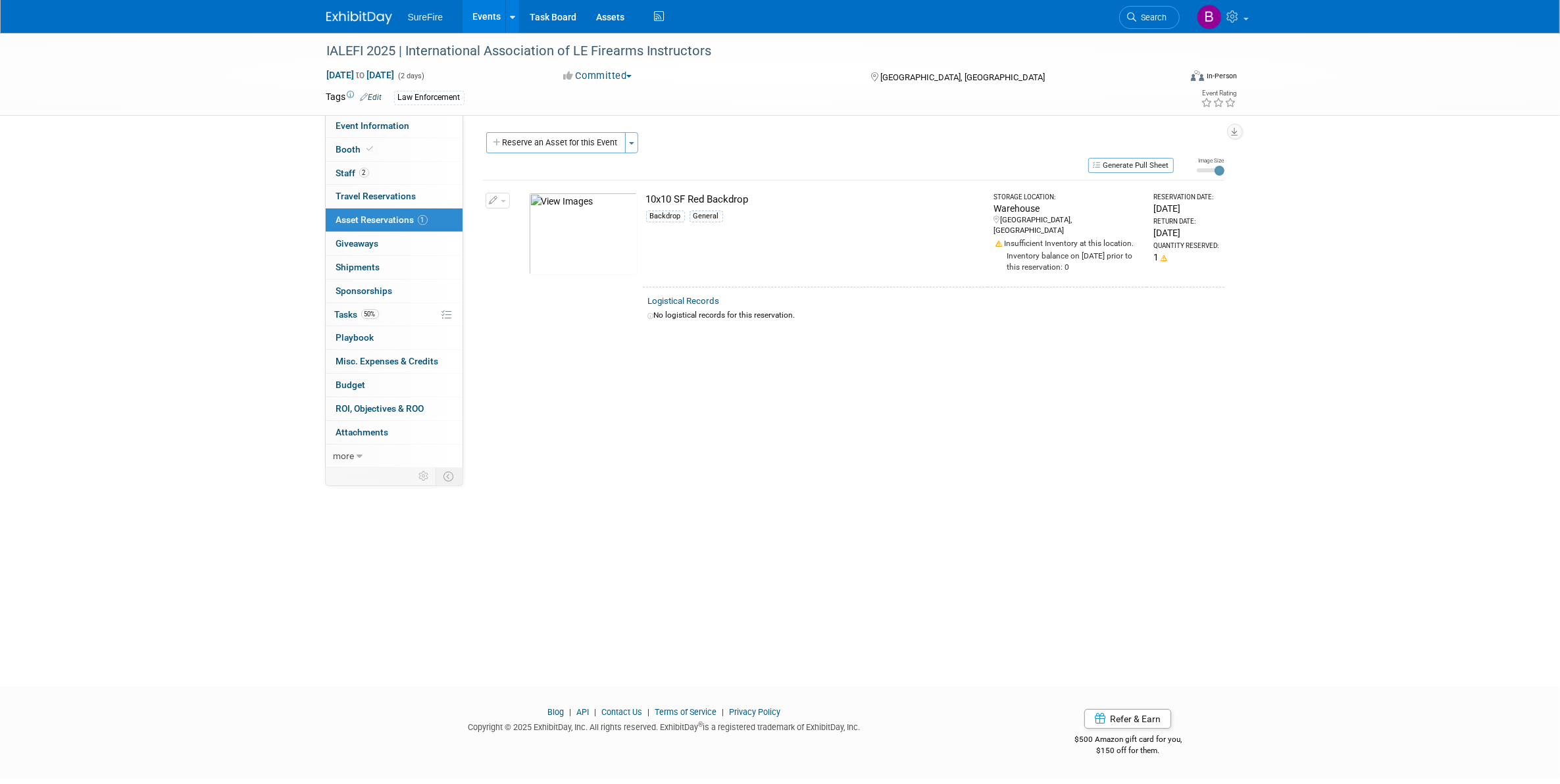
click at [490, 25] on link "Events" at bounding box center [486, 16] width 48 height 33
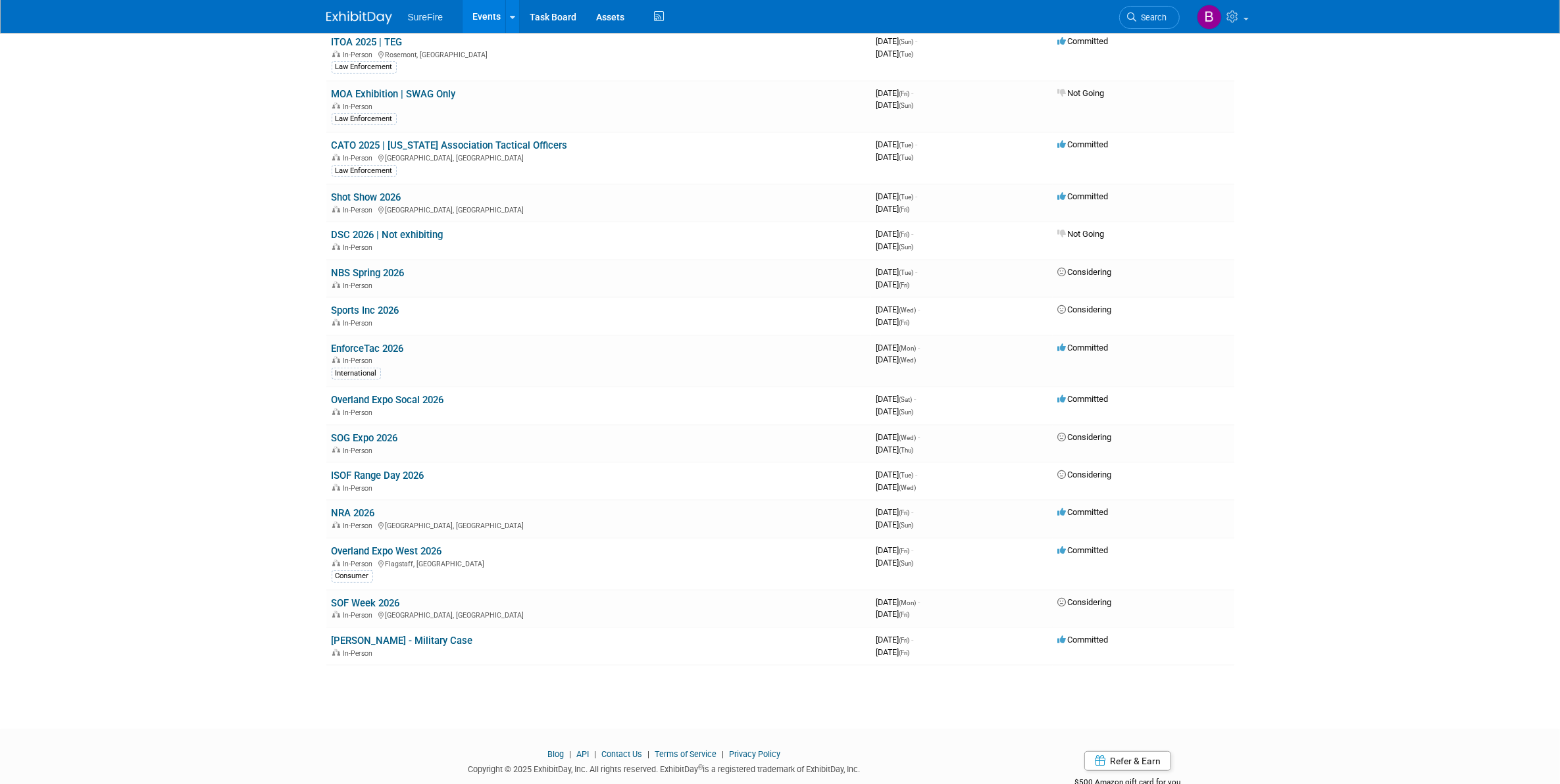
scroll to position [740, 0]
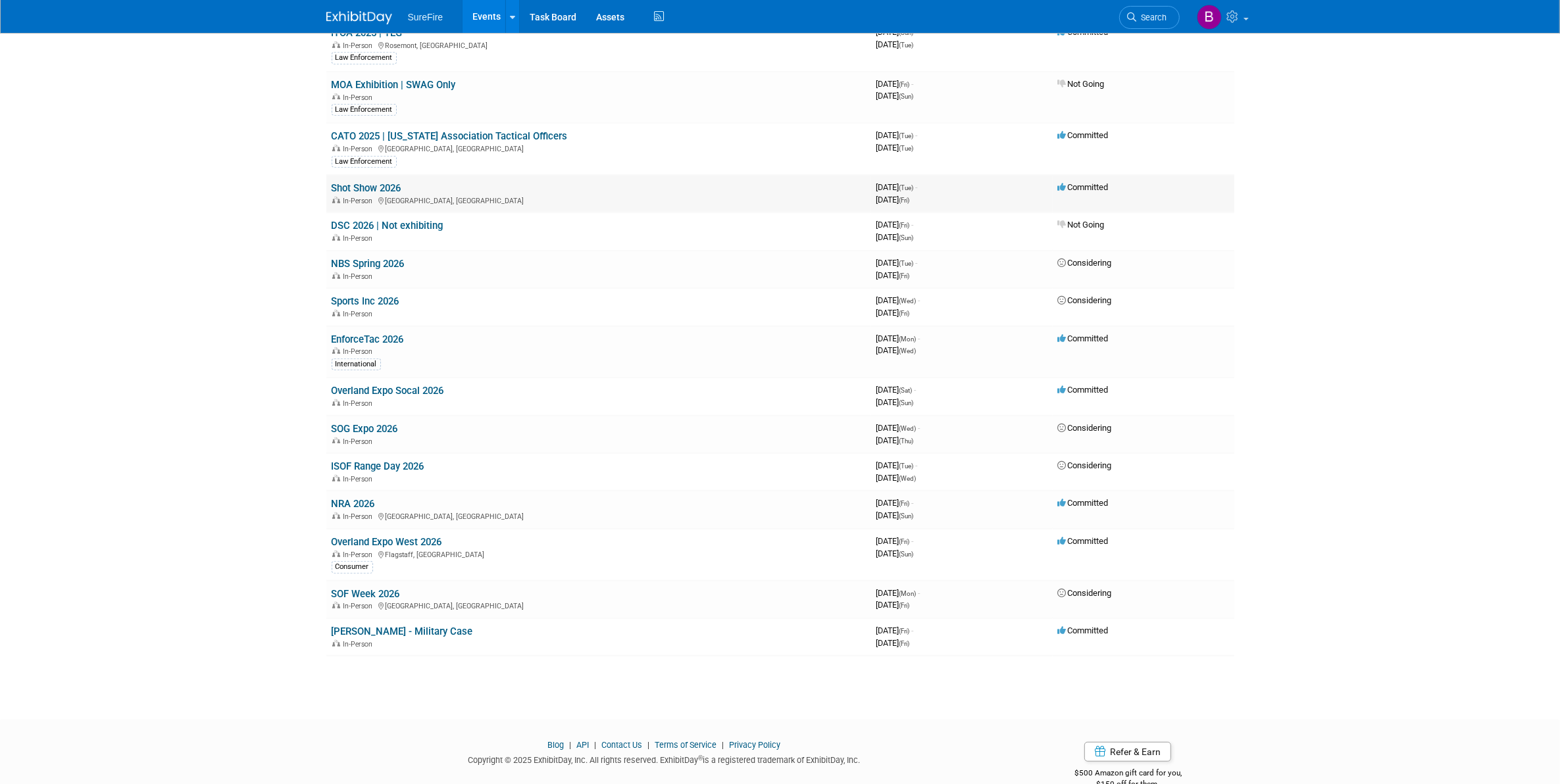
click at [346, 182] on link "Shot Show 2026" at bounding box center [366, 188] width 69 height 12
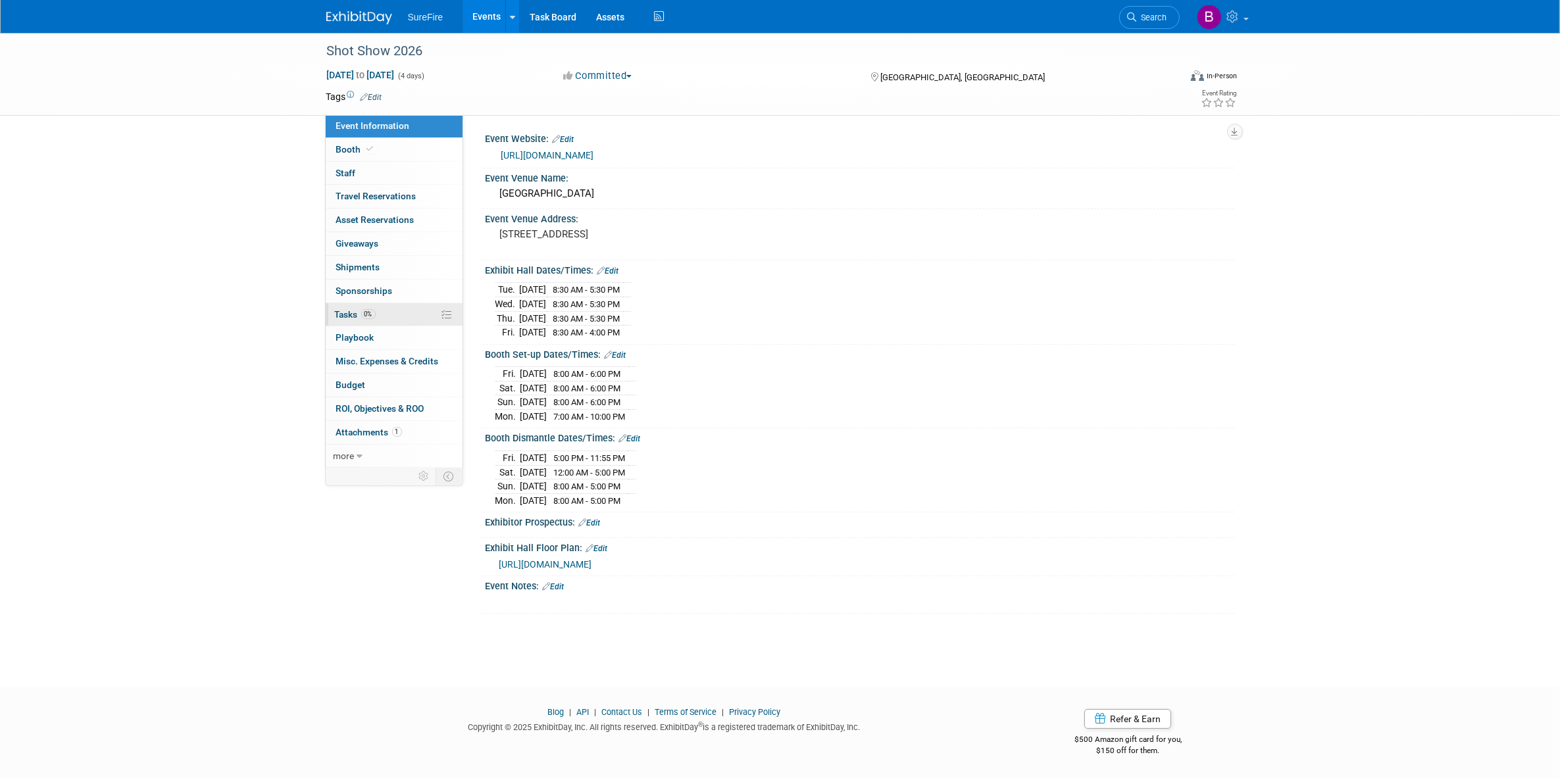
click at [357, 314] on span "Tasks 0%" at bounding box center [355, 314] width 41 height 10
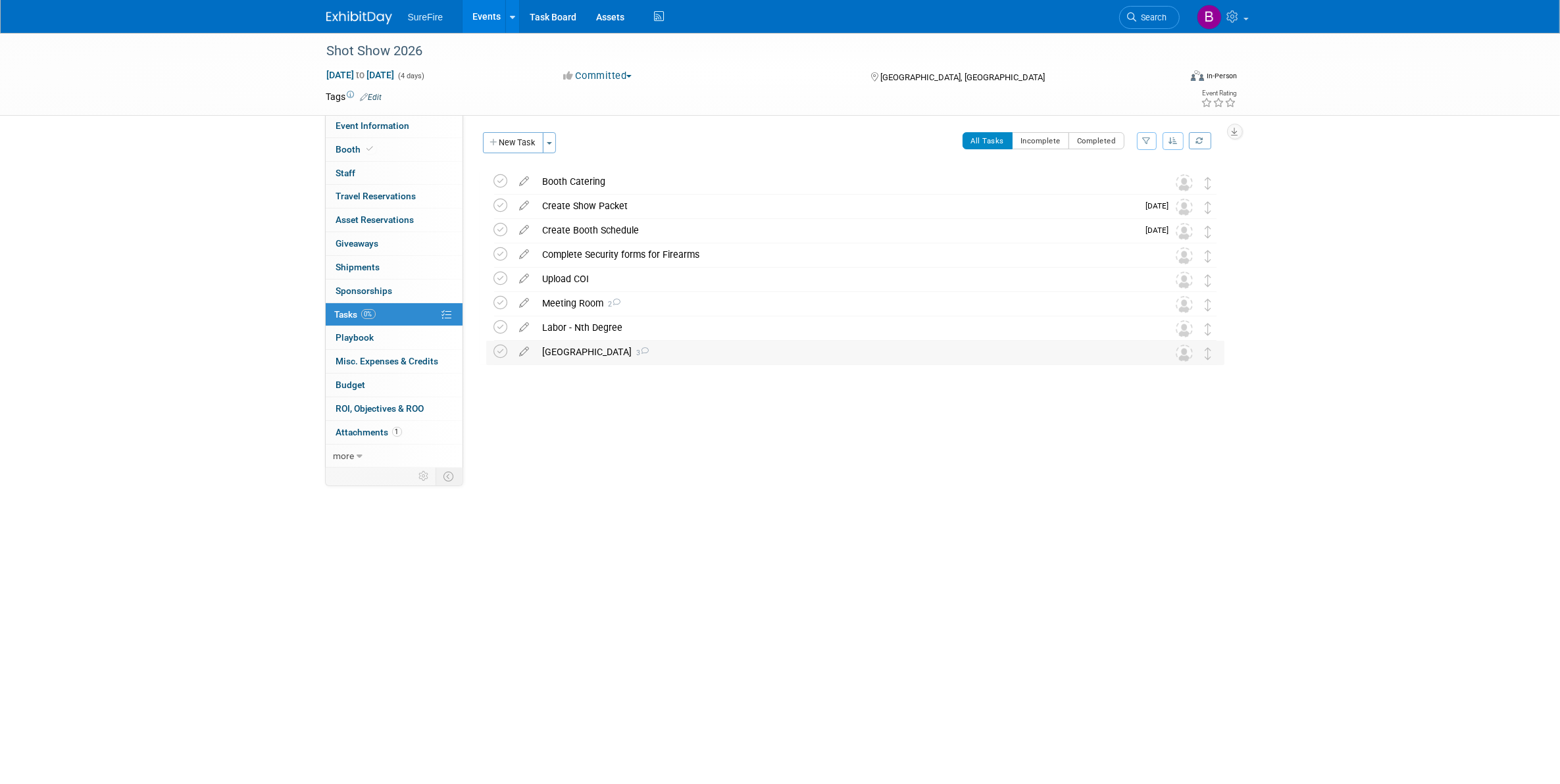
click at [609, 353] on div "[GEOGRAPHIC_DATA] 3" at bounding box center [842, 351] width 613 height 22
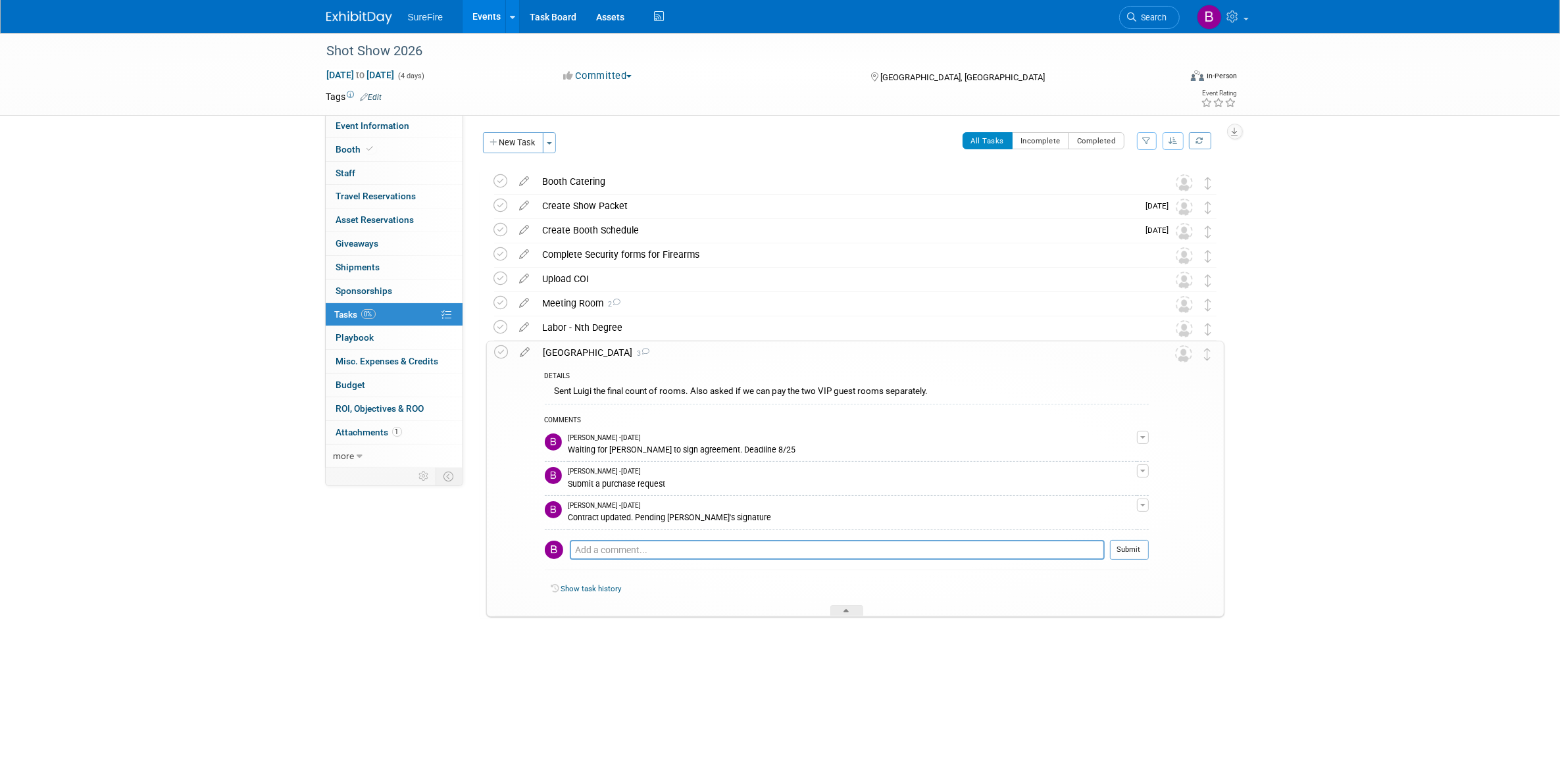
click at [679, 536] on div "COMMENTS [PERSON_NAME] - [DATE] Waiting for [PERSON_NAME] to sign agreement. De…" at bounding box center [846, 490] width 604 height 173
click at [674, 551] on textarea at bounding box center [837, 549] width 535 height 20
click at [573, 551] on textarea "[PERSON_NAME] confirmed room added for [PERSON_NAME]. 1/18 - 1/24" at bounding box center [837, 550] width 535 height 19
drag, startPoint x: 712, startPoint y: 551, endPoint x: 976, endPoint y: 542, distance: 264.2
click at [976, 542] on textarea "Contract finalized. PO submitted. [PERSON_NAME] confirmed room added for [PERSO…" at bounding box center [837, 550] width 535 height 19
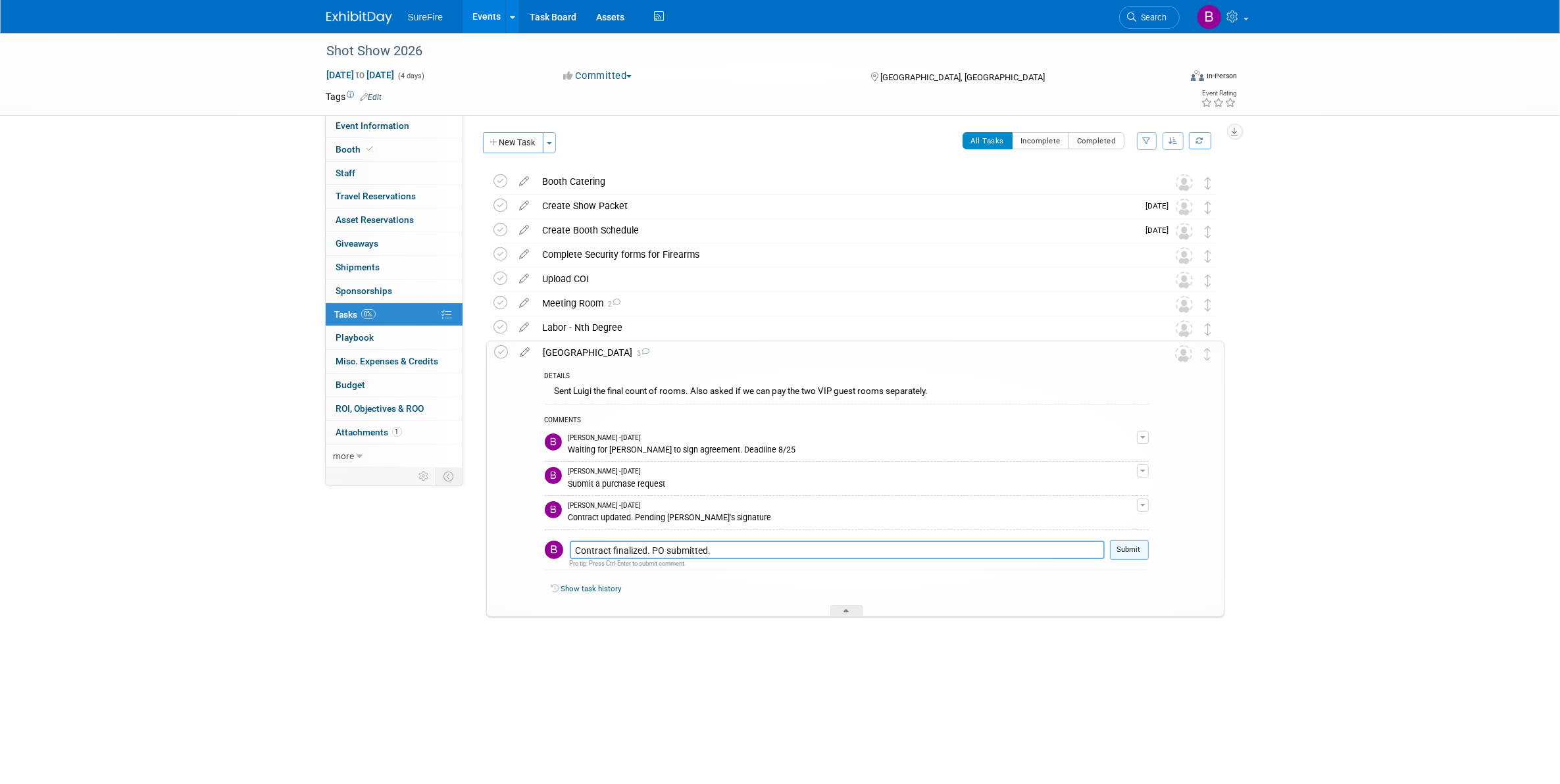
type textarea "Contract finalized. PO submitted."
click at [1132, 550] on button "Submit" at bounding box center [1129, 549] width 39 height 20
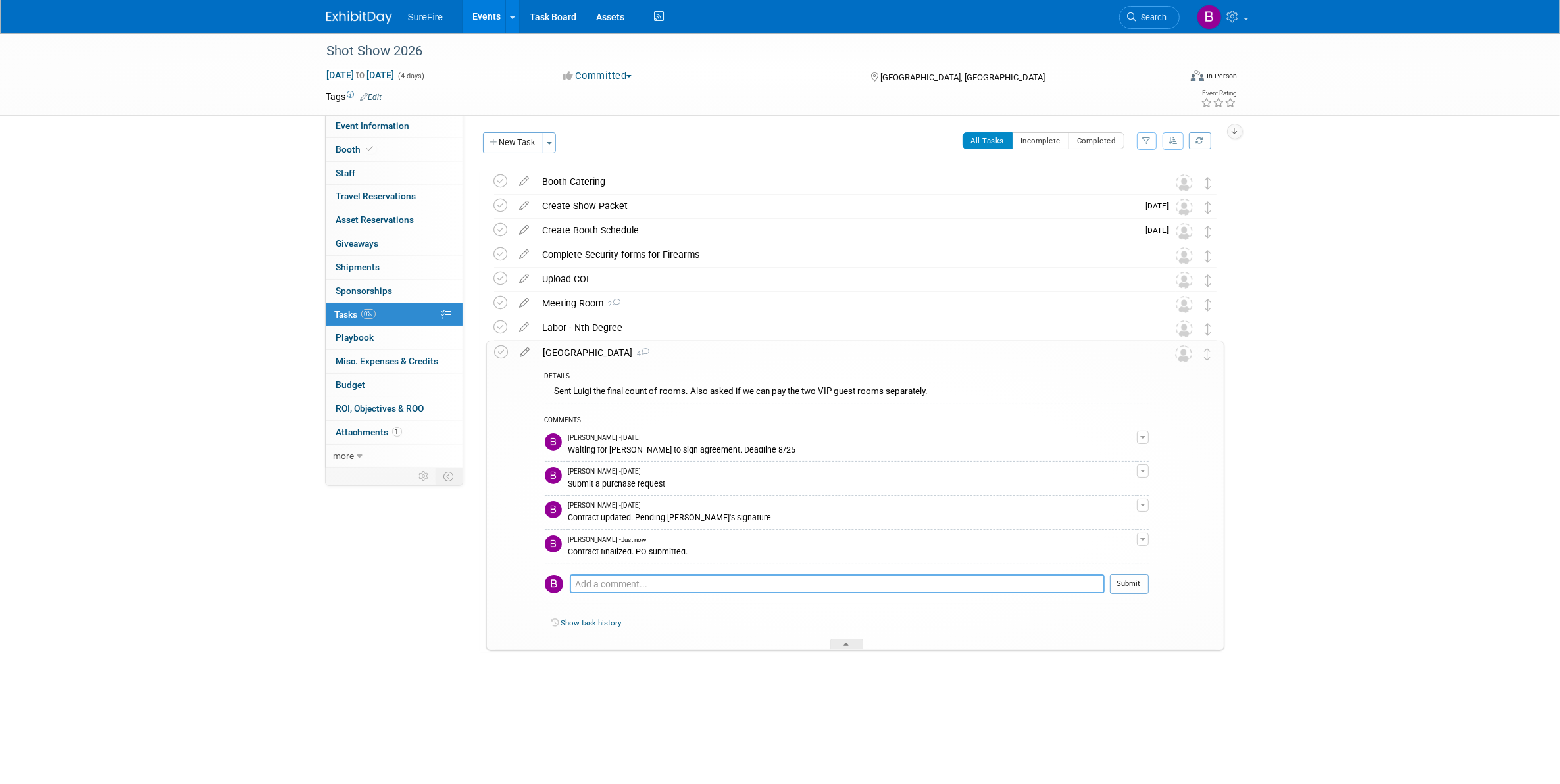
click at [639, 593] on textarea at bounding box center [837, 583] width 535 height 19
paste textarea "[PERSON_NAME] confirmed room added for [PERSON_NAME]. 1/18 - 1/24"
type textarea "[PERSON_NAME] confirmed room added for [PERSON_NAME]. 1/18 - 1/24"
click at [1117, 583] on button "Submit" at bounding box center [1129, 583] width 39 height 20
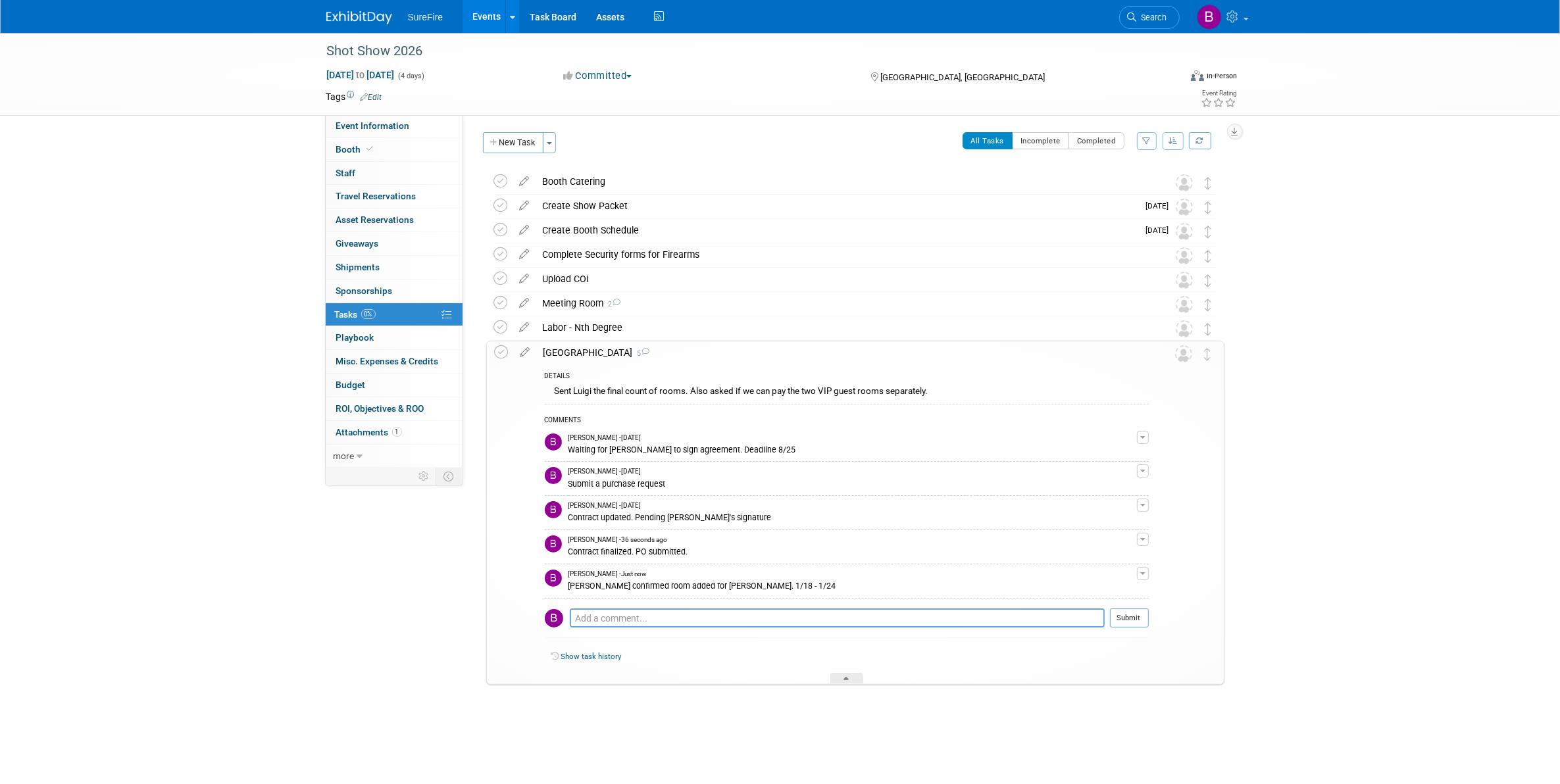
click at [693, 587] on div "[PERSON_NAME] confirmed room added for [PERSON_NAME]. 1/18 - 1/24" at bounding box center [853, 585] width 569 height 12
